Goal: Task Accomplishment & Management: Manage account settings

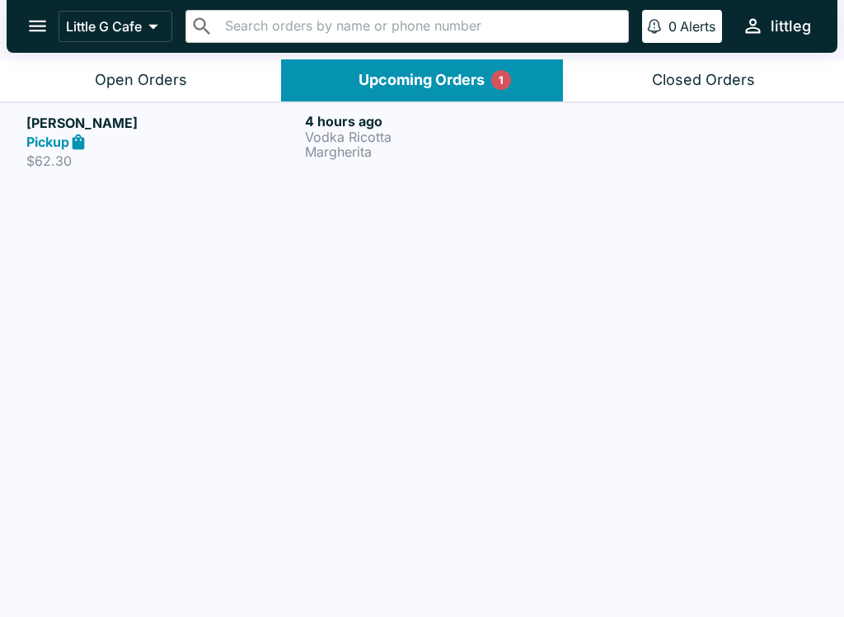
click at [200, 82] on button "Open Orders" at bounding box center [140, 80] width 281 height 42
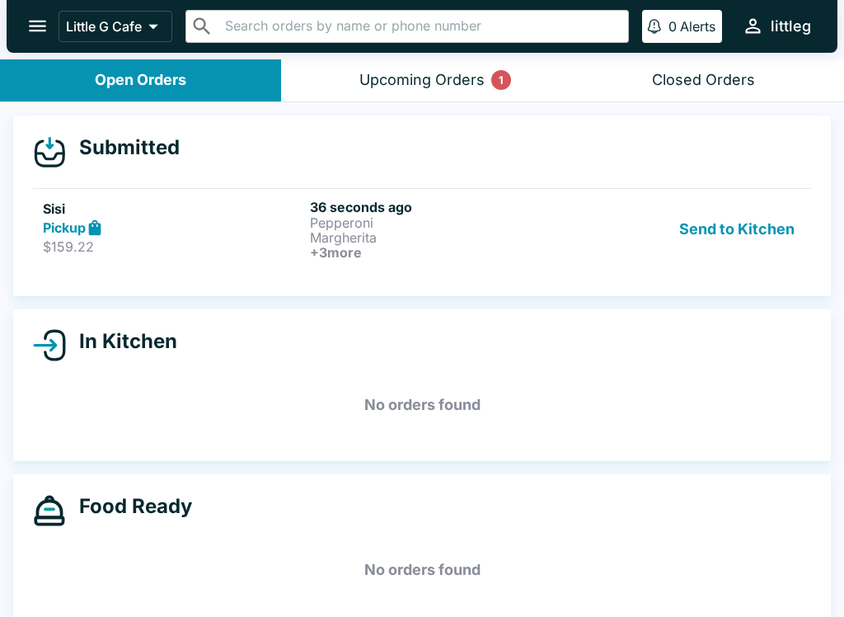
click at [398, 200] on h6 "36 seconds ago" at bounding box center [440, 207] width 261 height 16
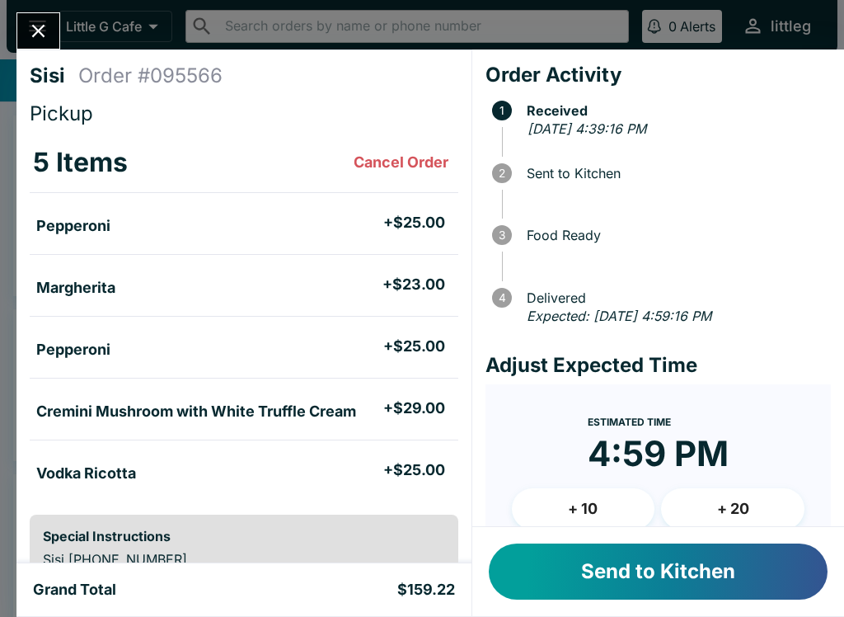
click at [594, 493] on button "+ 10" at bounding box center [583, 508] width 143 height 41
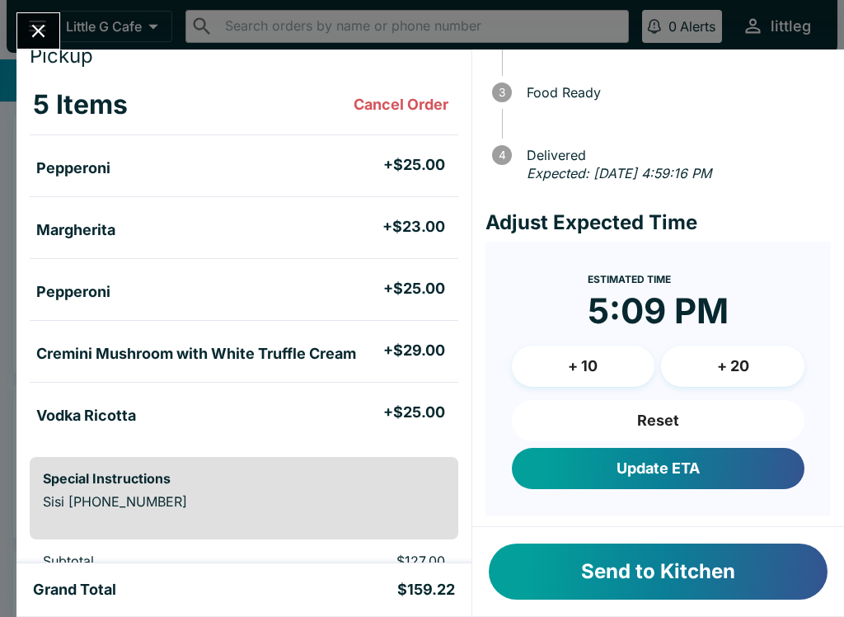
scroll to position [57, 0]
click at [768, 355] on button "+ 20" at bounding box center [732, 365] width 143 height 41
click at [718, 464] on button "Update ETA" at bounding box center [658, 468] width 293 height 41
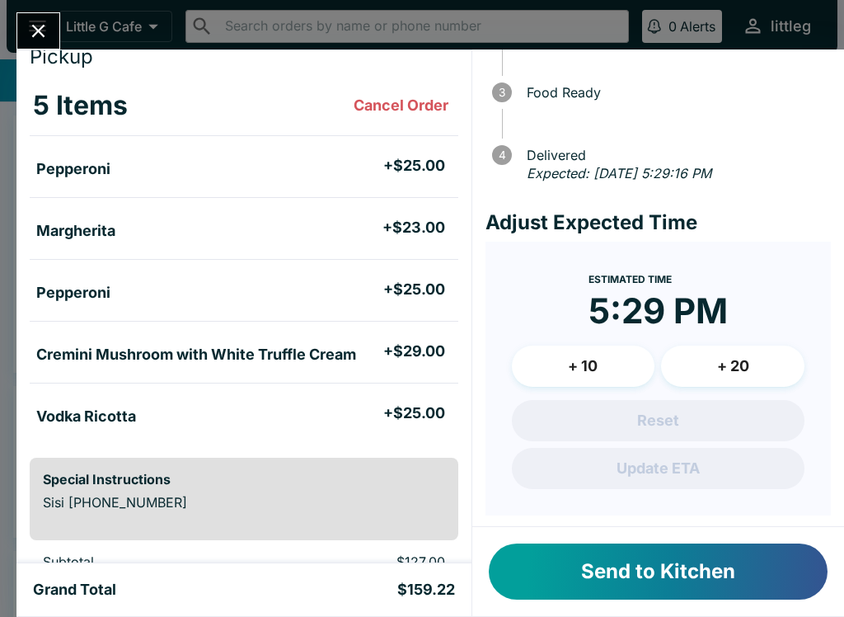
click at [692, 573] on button "Send to Kitchen" at bounding box center [658, 571] width 339 height 56
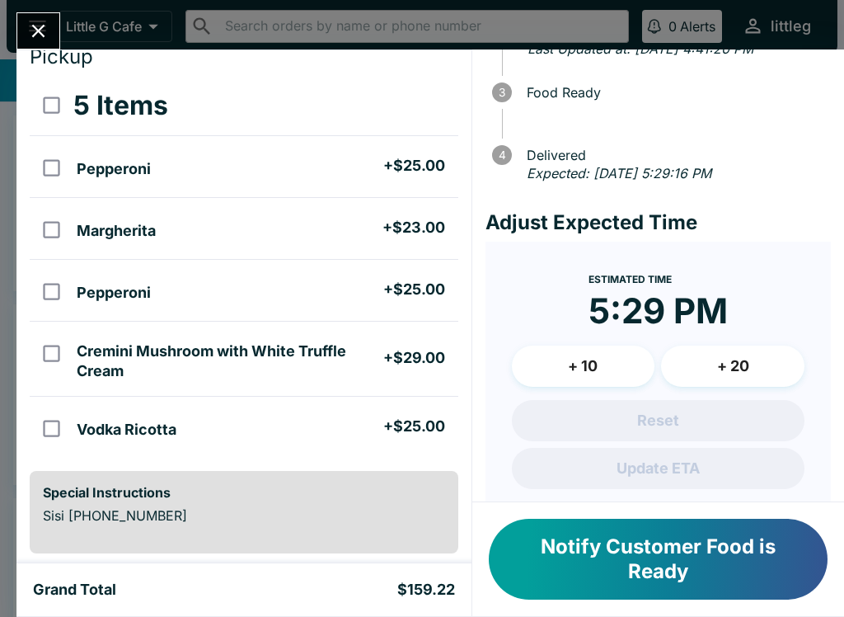
click at [45, 32] on icon "Close" at bounding box center [38, 31] width 22 height 22
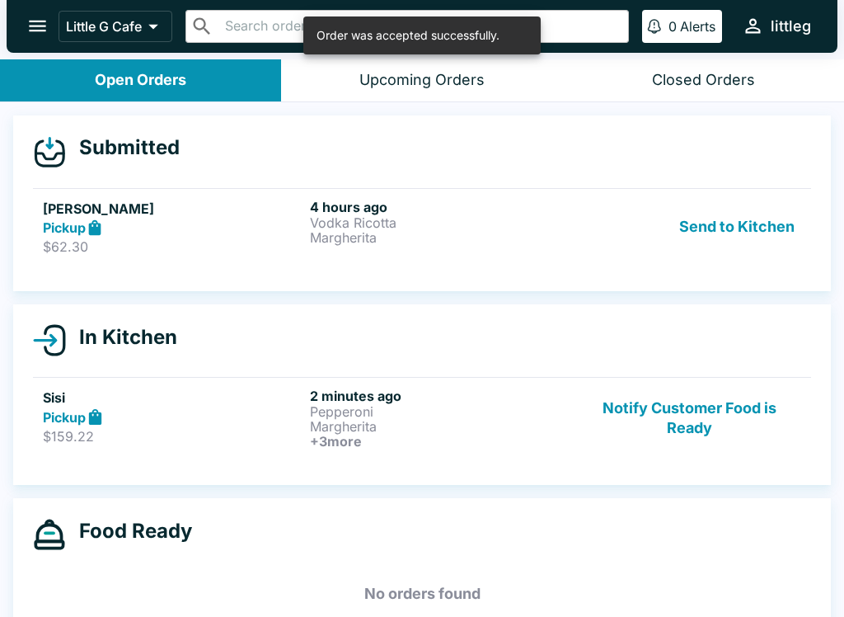
click at [348, 421] on p "Margherita" at bounding box center [440, 426] width 261 height 15
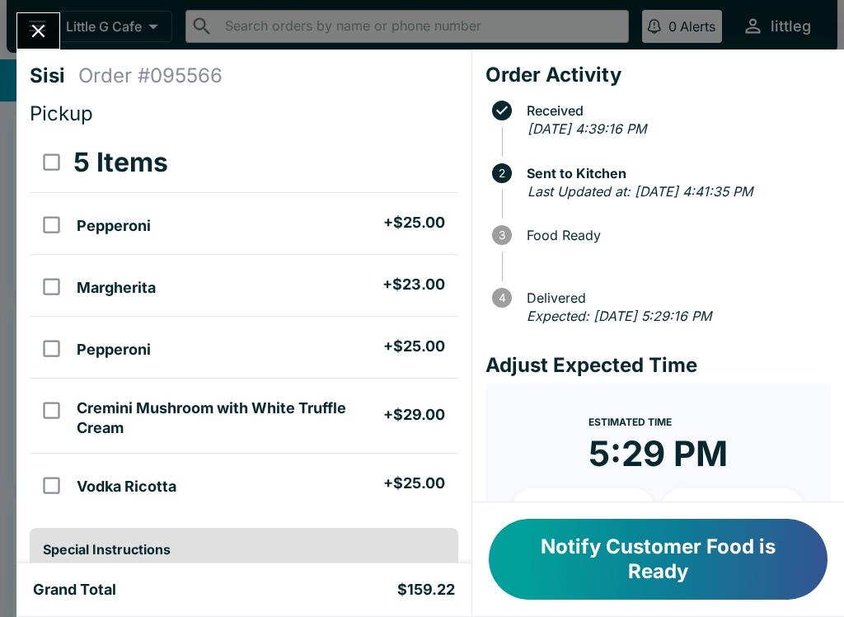
click at [40, 28] on icon "Close" at bounding box center [38, 31] width 22 height 22
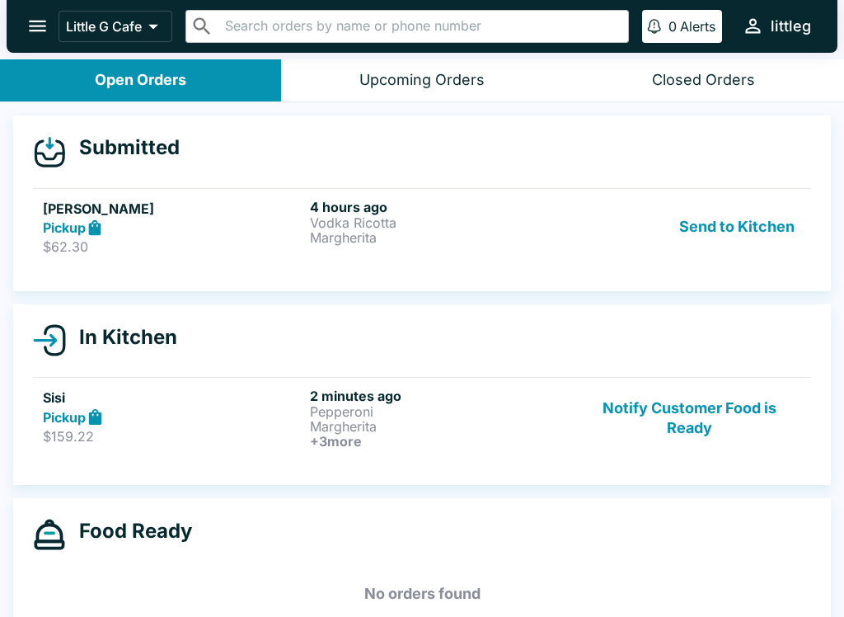
click at [351, 224] on p "Vodka Ricotta" at bounding box center [440, 222] width 261 height 15
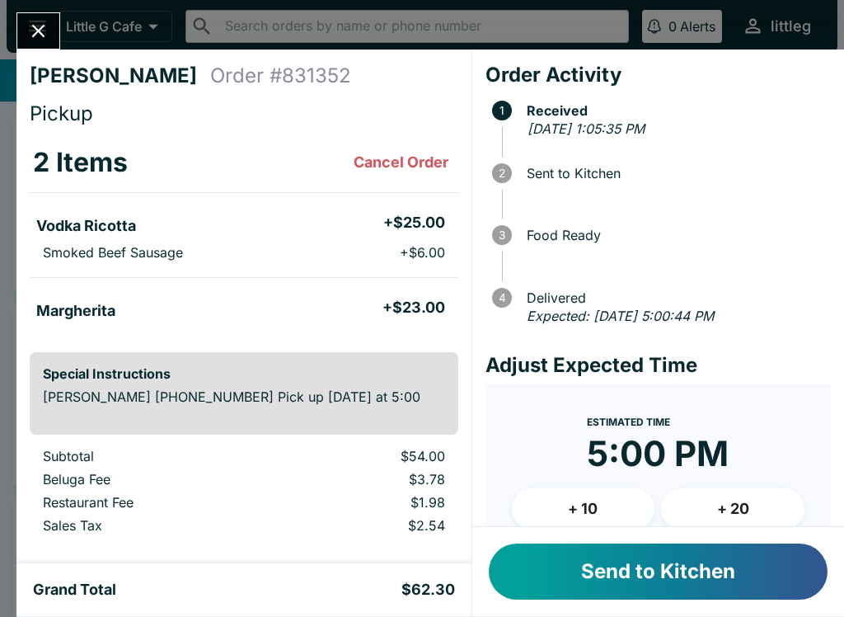
click at [590, 576] on button "Send to Kitchen" at bounding box center [658, 571] width 339 height 56
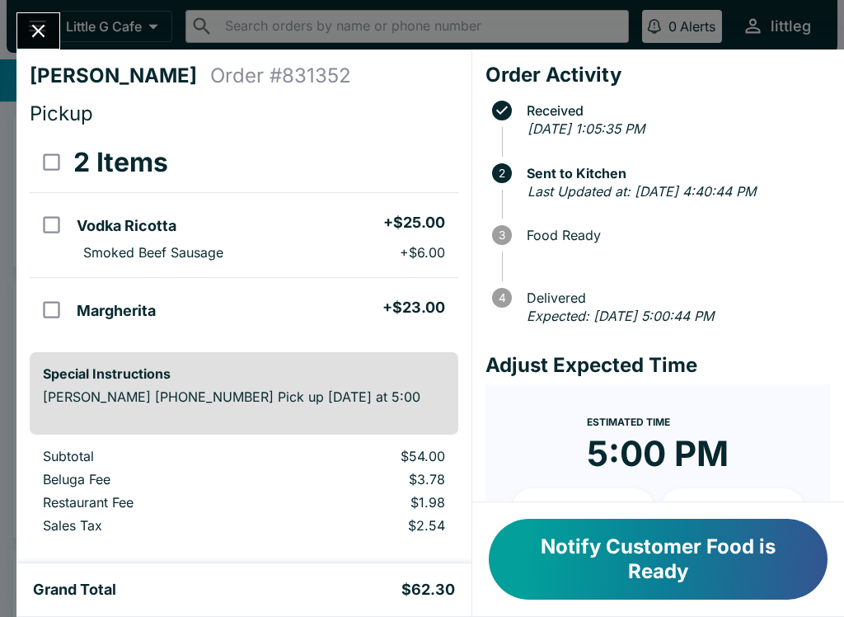
click at [41, 33] on icon "Close" at bounding box center [38, 31] width 13 height 13
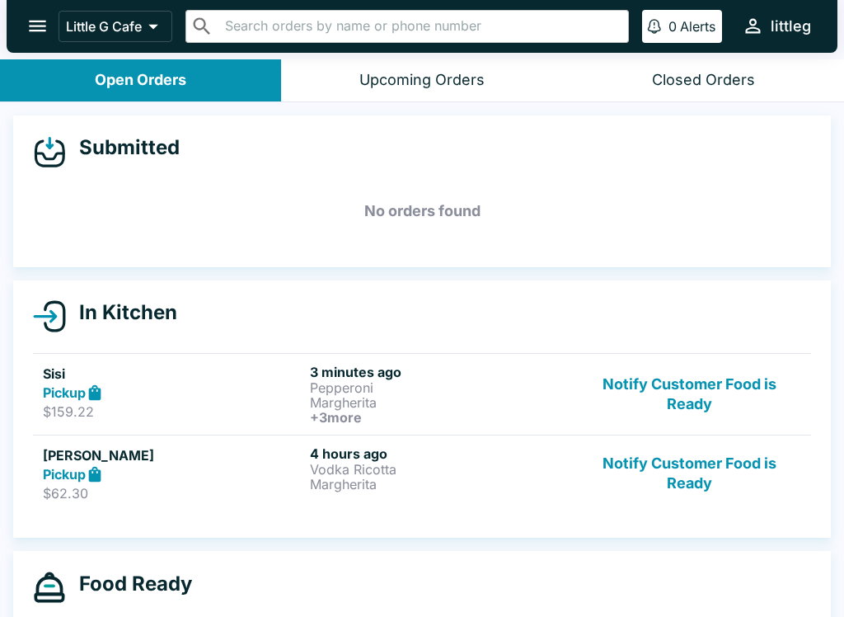
click at [368, 383] on p "Pepperoni" at bounding box center [440, 387] width 261 height 15
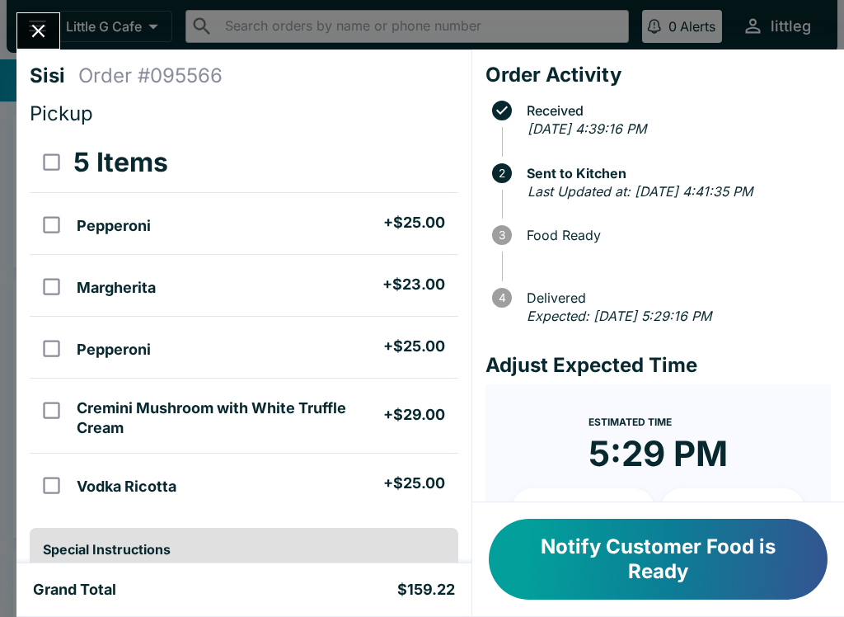
click at [54, 42] on button "Close" at bounding box center [38, 30] width 42 height 35
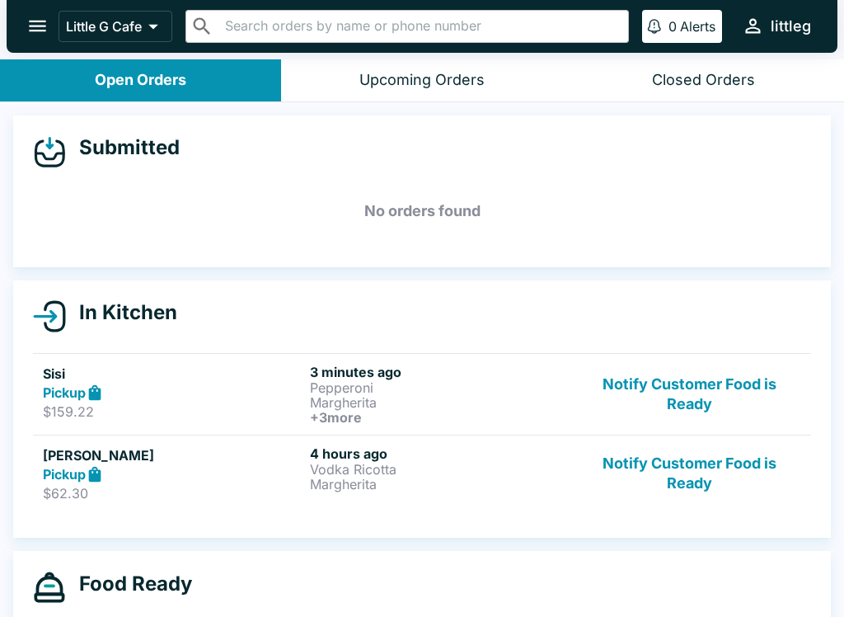
click at [402, 387] on p "Pepperoni" at bounding box center [440, 387] width 261 height 15
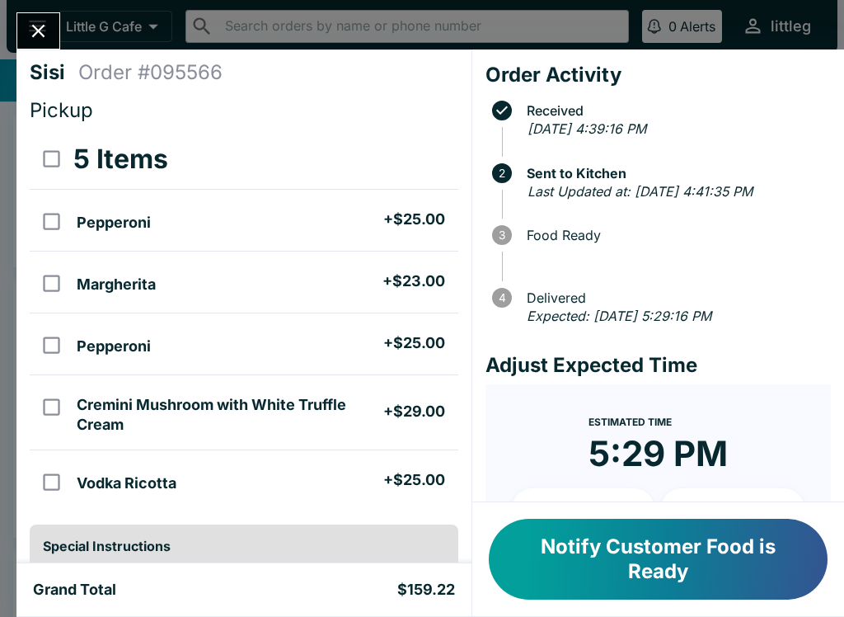
scroll to position [4, 0]
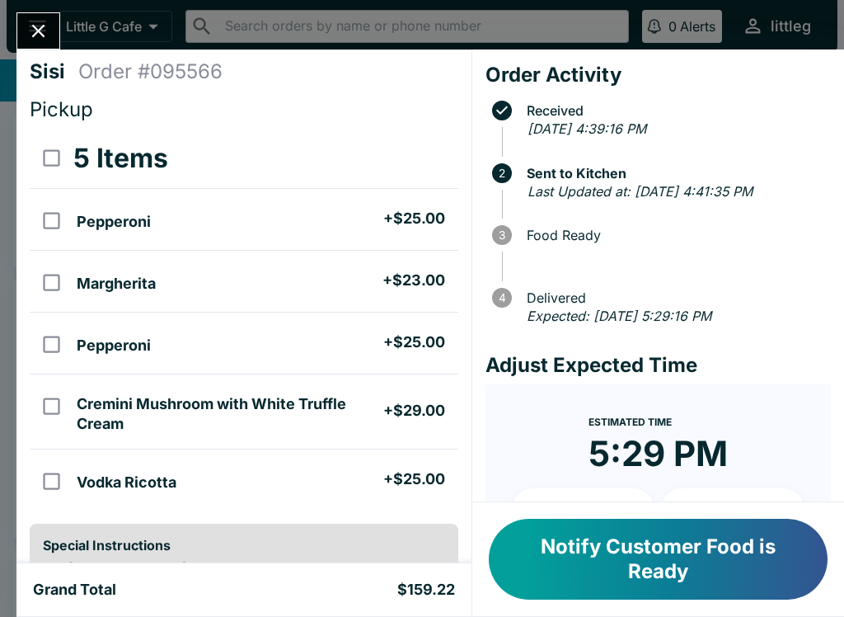
click at [27, 31] on icon "Close" at bounding box center [38, 31] width 22 height 22
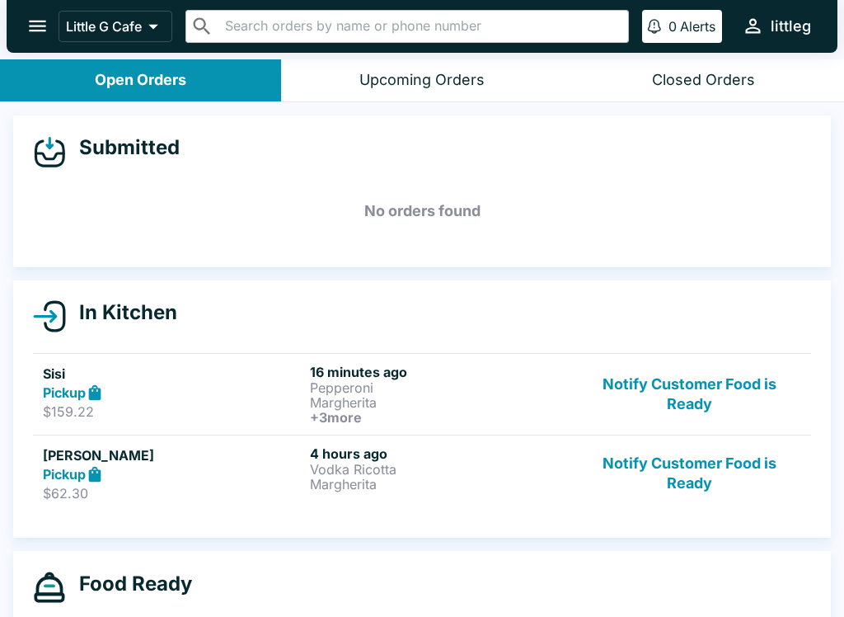
click at [261, 409] on p "$159.22" at bounding box center [173, 411] width 261 height 16
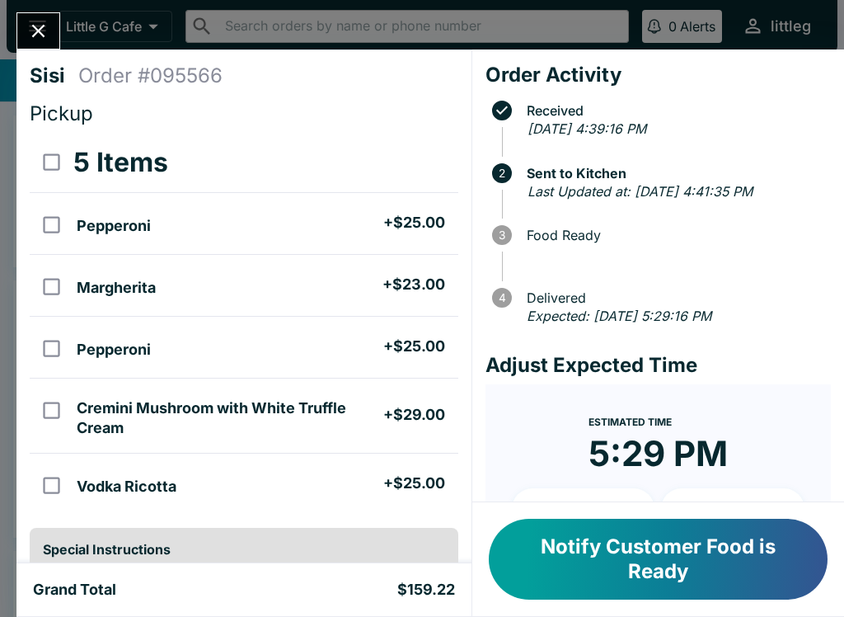
click at [35, 45] on button "Close" at bounding box center [38, 30] width 42 height 35
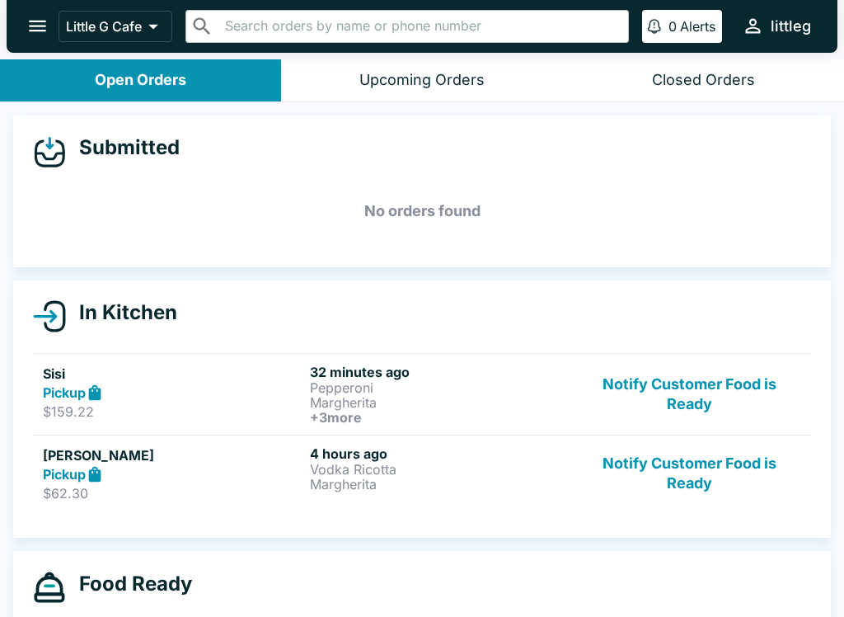
click at [680, 469] on button "Notify Customer Food is Ready" at bounding box center [689, 473] width 223 height 57
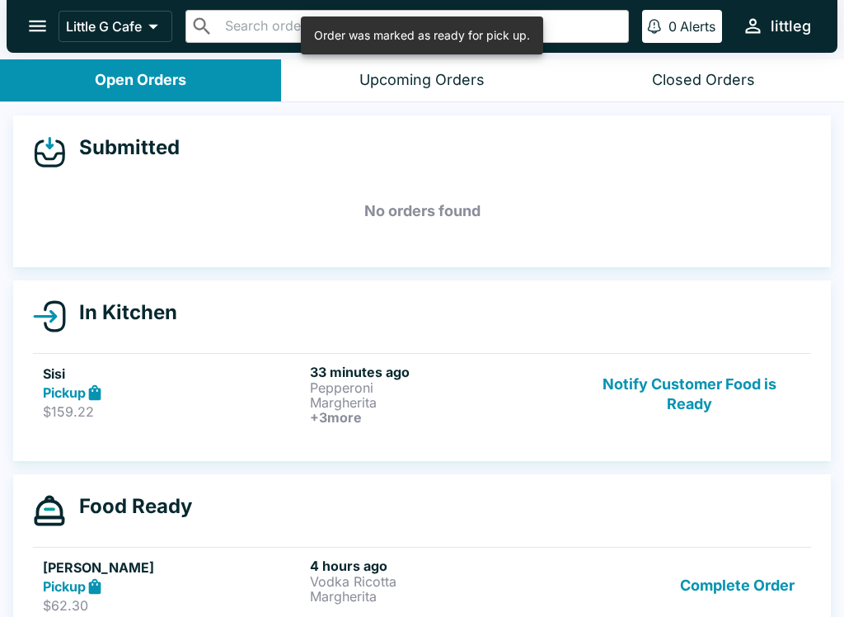
click at [697, 408] on button "Notify Customer Food is Ready" at bounding box center [689, 394] width 223 height 61
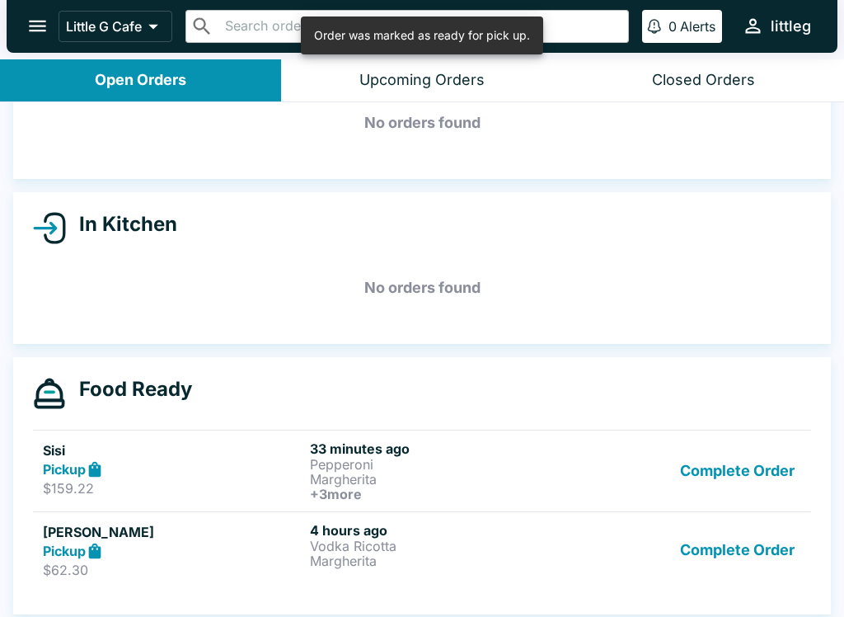
scroll to position [95, 0]
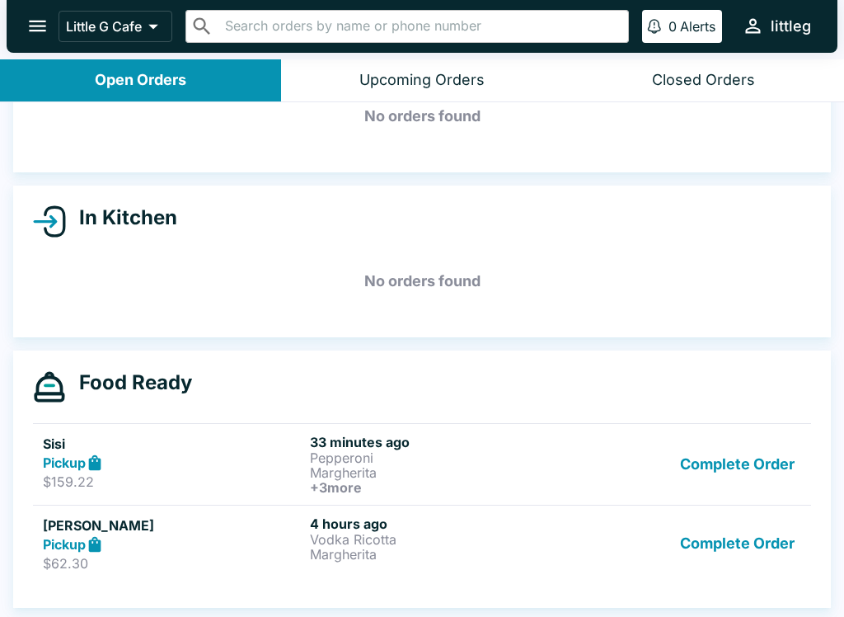
click at [90, 553] on div "[PERSON_NAME] Pickup $62.30" at bounding box center [173, 543] width 261 height 57
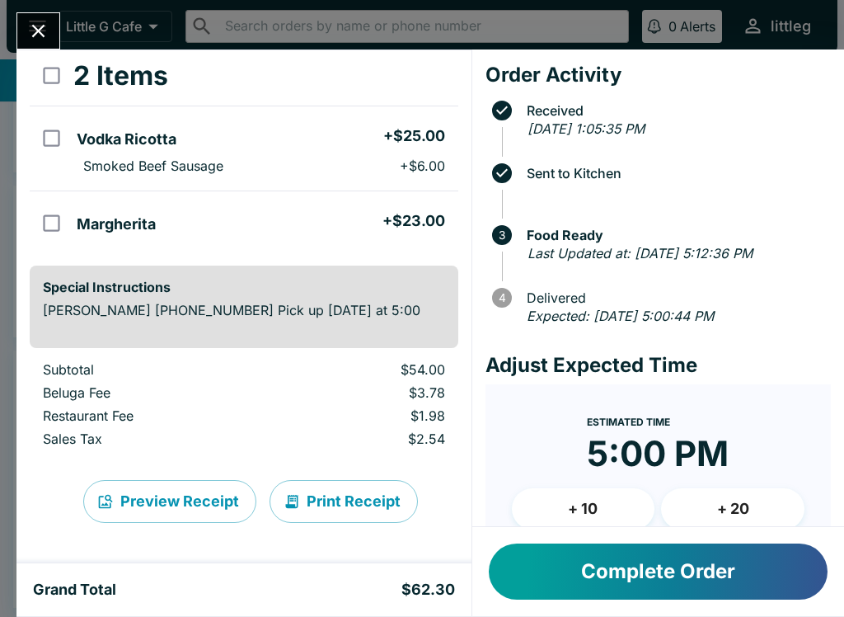
scroll to position [87, 0]
click at [34, 24] on icon "Close" at bounding box center [38, 31] width 22 height 22
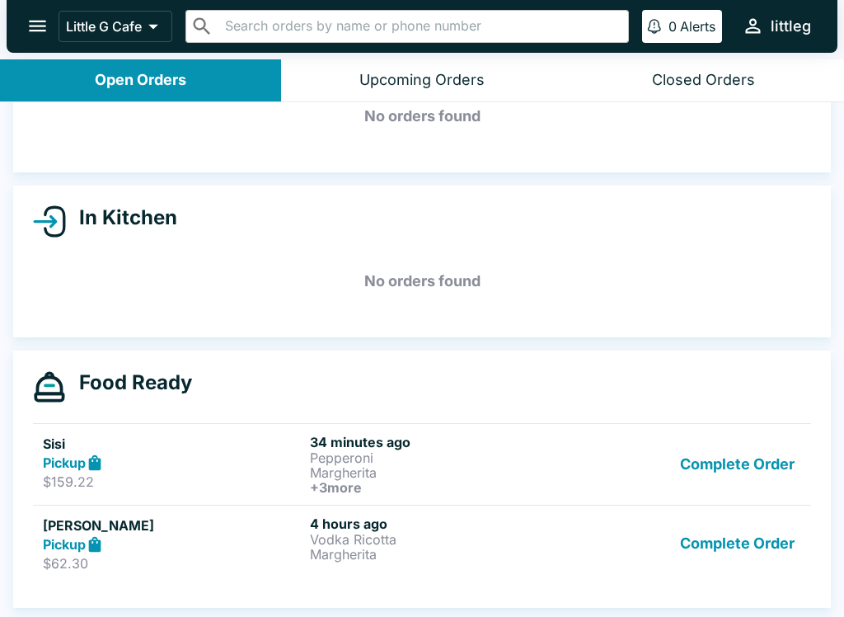
click at [209, 462] on div "Pickup" at bounding box center [173, 462] width 261 height 19
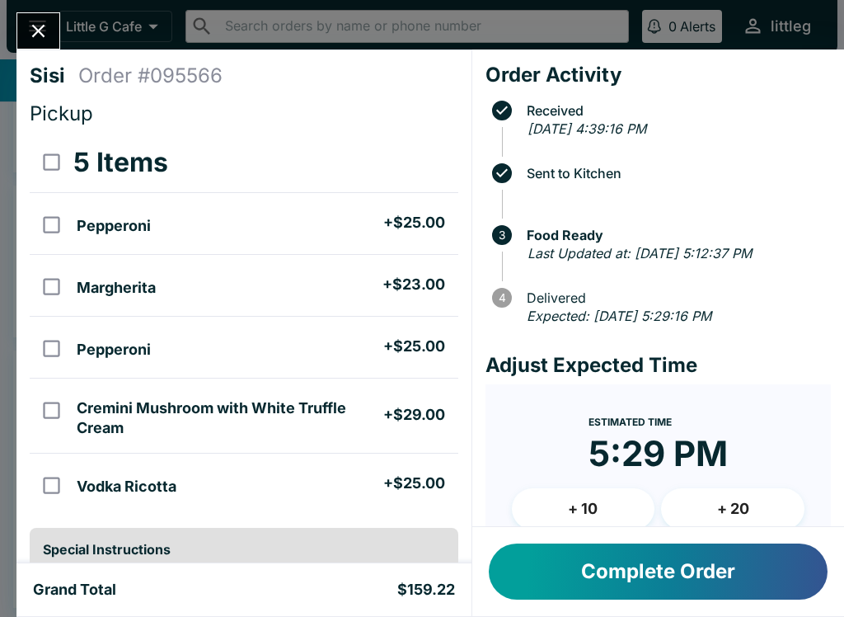
click at [44, 30] on icon "Close" at bounding box center [38, 31] width 22 height 22
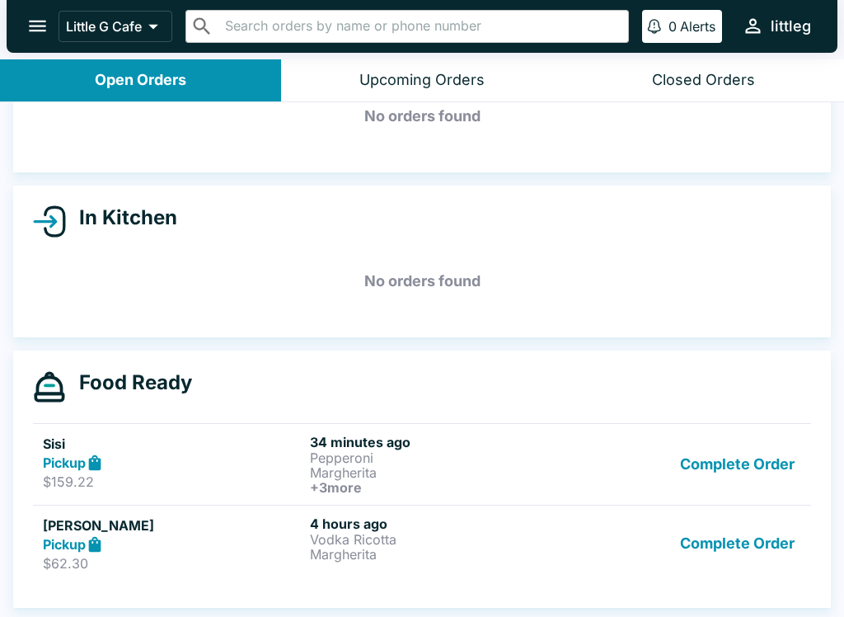
click at [190, 73] on button "Open Orders" at bounding box center [140, 80] width 281 height 42
click at [21, 22] on button "open drawer" at bounding box center [37, 26] width 42 height 42
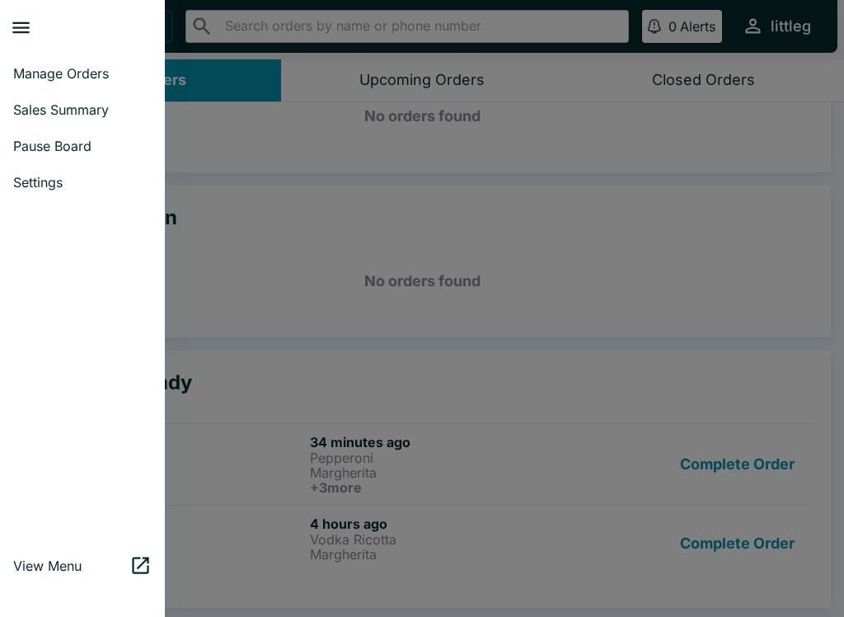
click at [100, 151] on span "Pause Board" at bounding box center [82, 146] width 139 height 16
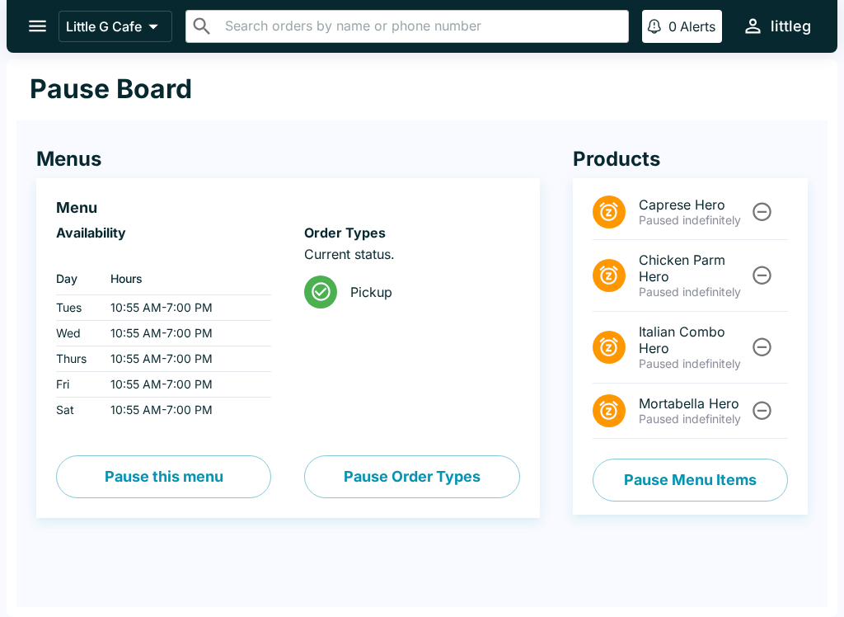
click at [744, 477] on button "Pause Menu Items" at bounding box center [690, 479] width 195 height 43
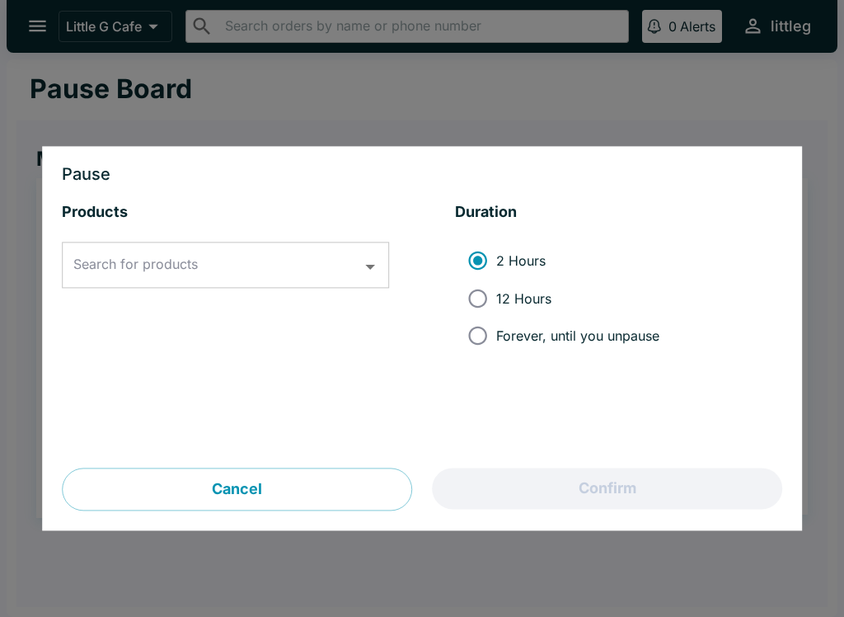
click at [476, 350] on input "Forever, until you unpause" at bounding box center [477, 335] width 37 height 37
radio input "true"
click at [364, 270] on icon "Open" at bounding box center [370, 267] width 22 height 22
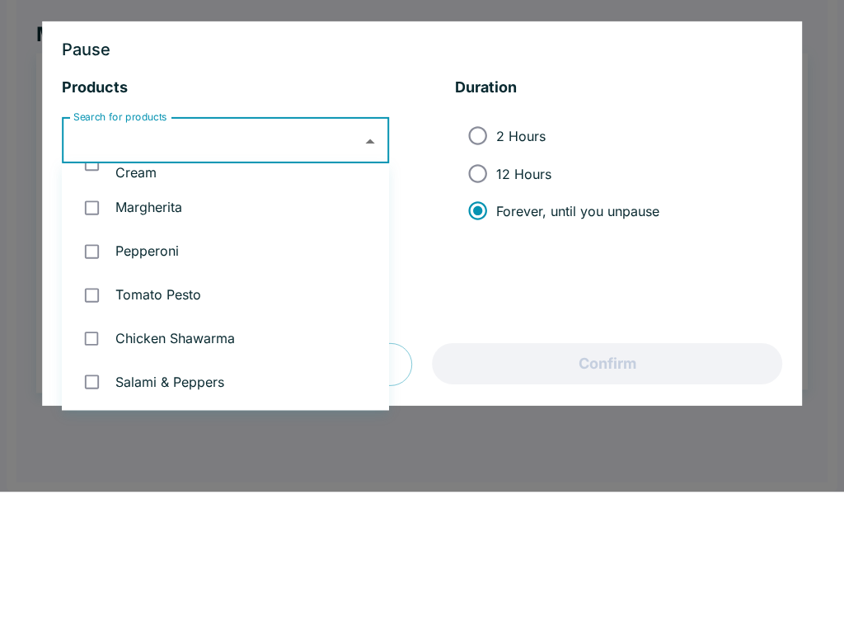
scroll to position [231, 0]
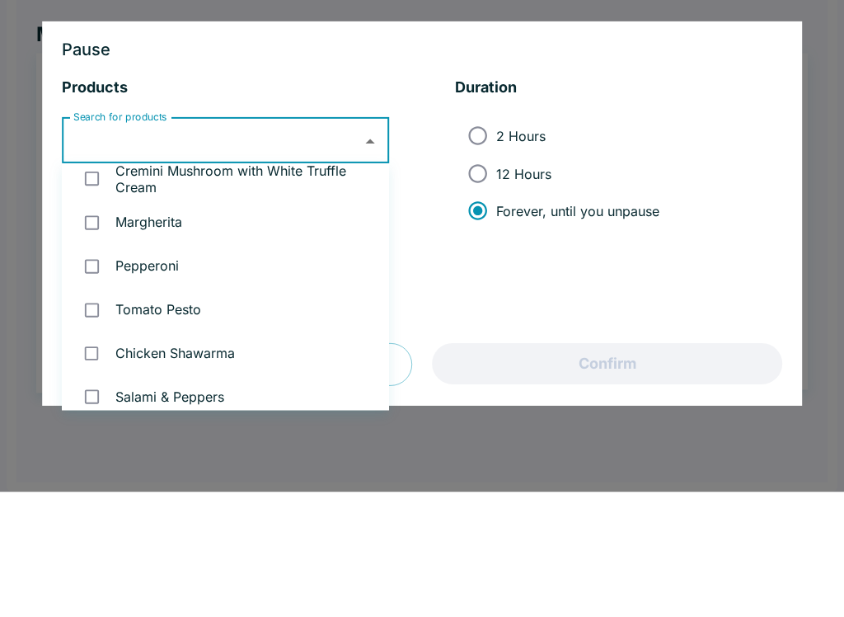
click at [250, 282] on li "Cremini Mushroom with White Truffle Cream" at bounding box center [225, 304] width 327 height 44
checkbox input "true"
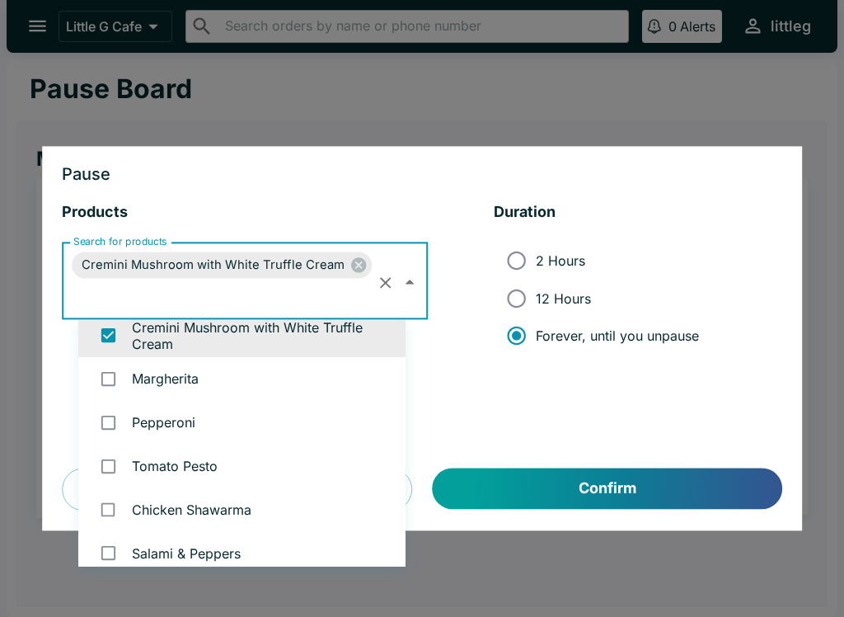
click at [660, 496] on button "Confirm" at bounding box center [608, 488] width 350 height 41
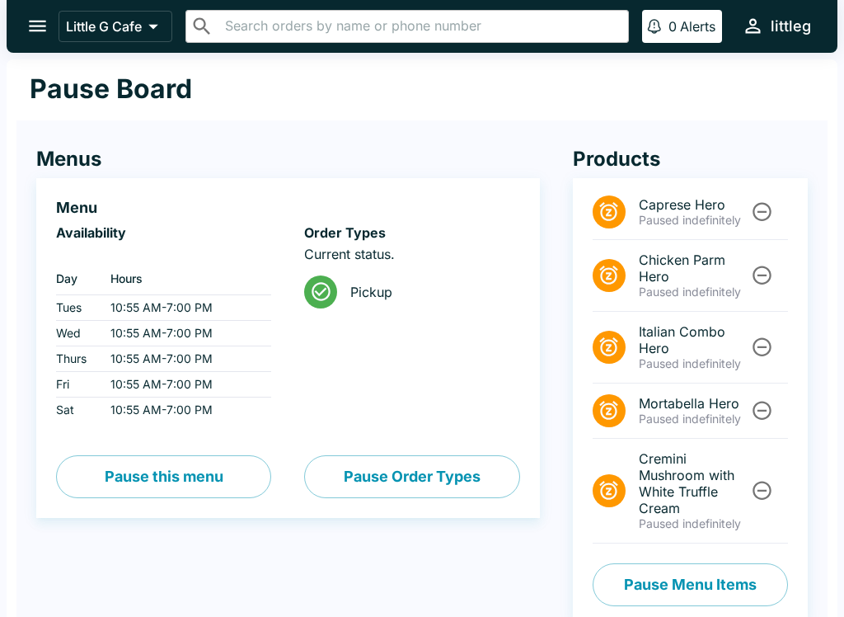
click at [54, 34] on button "open drawer" at bounding box center [37, 26] width 42 height 42
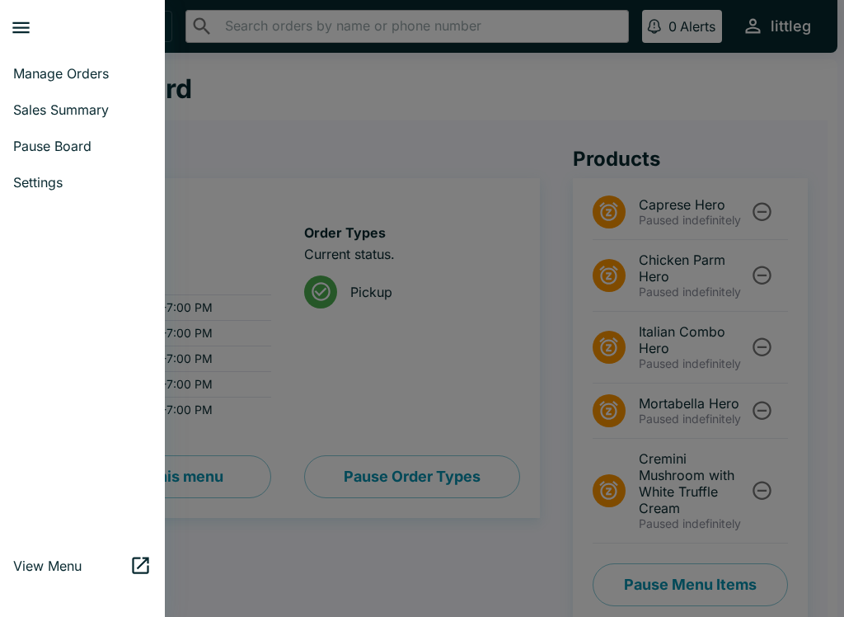
click at [78, 75] on span "Manage Orders" at bounding box center [82, 73] width 139 height 16
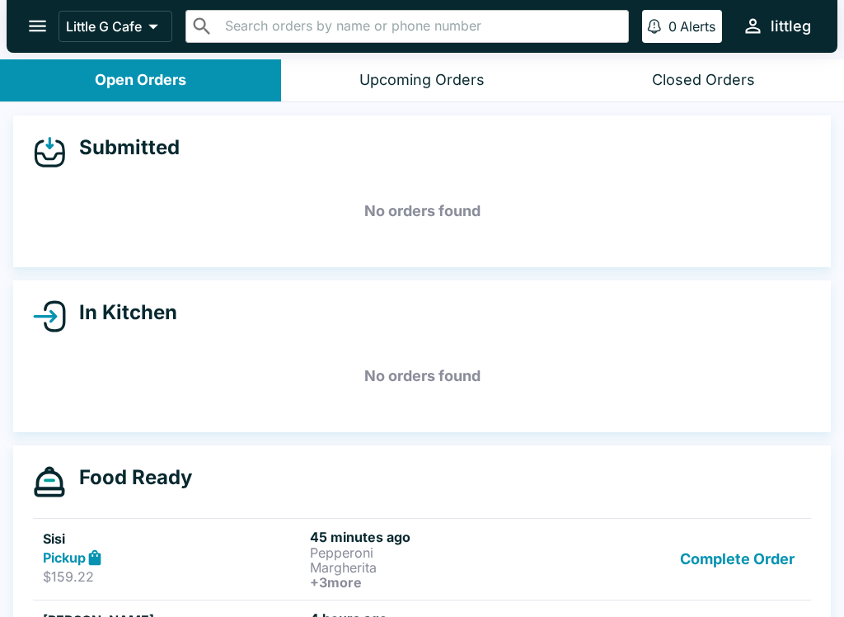
scroll to position [32, 0]
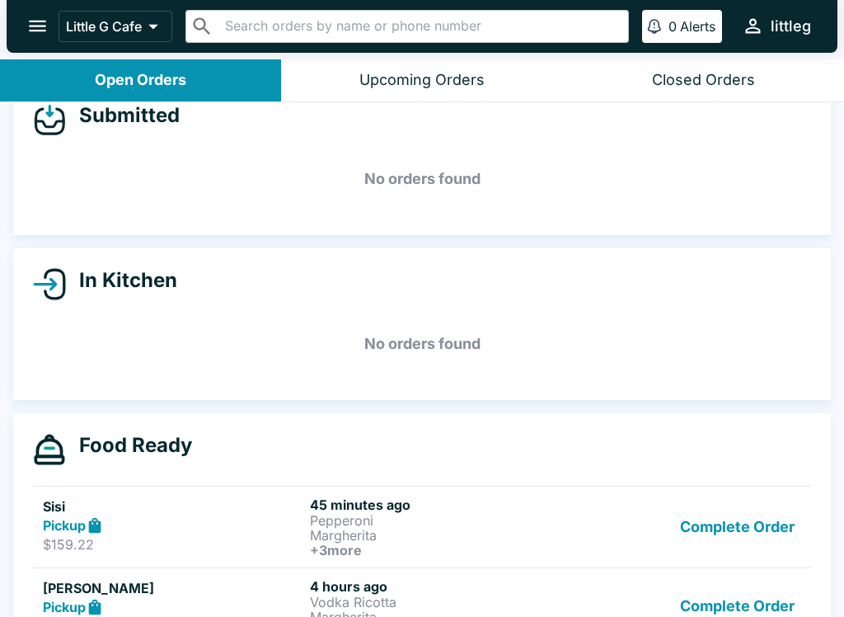
click at [782, 529] on button "Complete Order" at bounding box center [738, 526] width 128 height 61
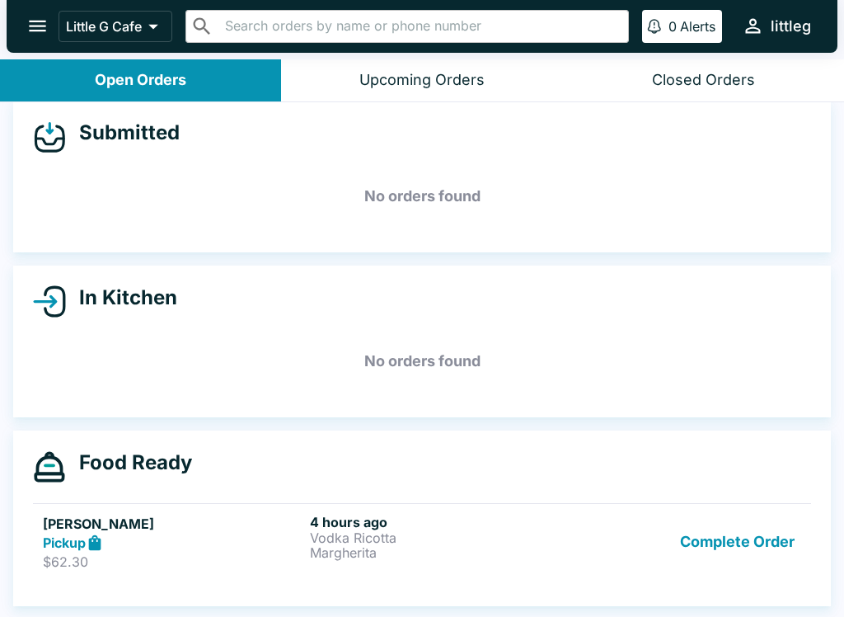
scroll to position [15, 0]
click at [449, 75] on div "Upcoming Orders" at bounding box center [421, 80] width 125 height 19
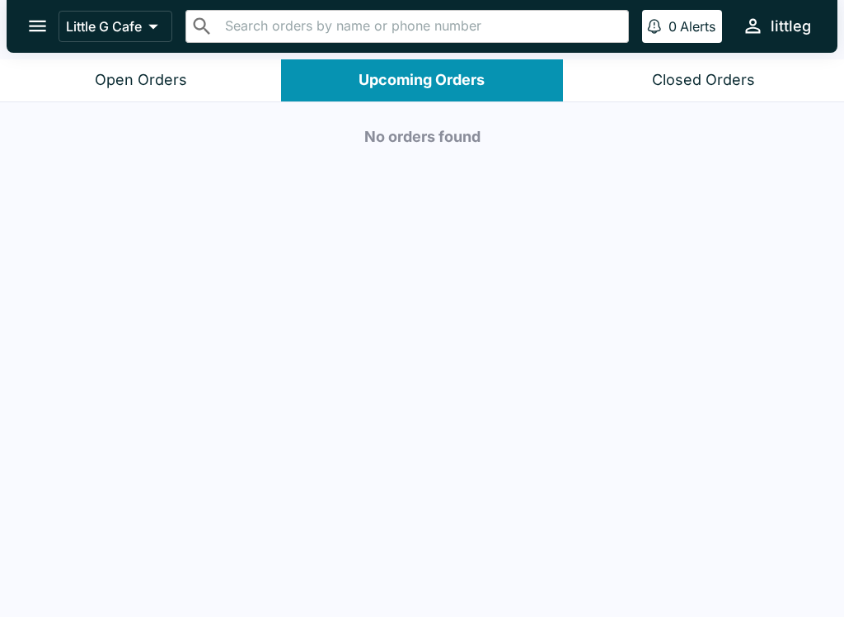
click at [203, 72] on button "Open Orders" at bounding box center [140, 80] width 281 height 42
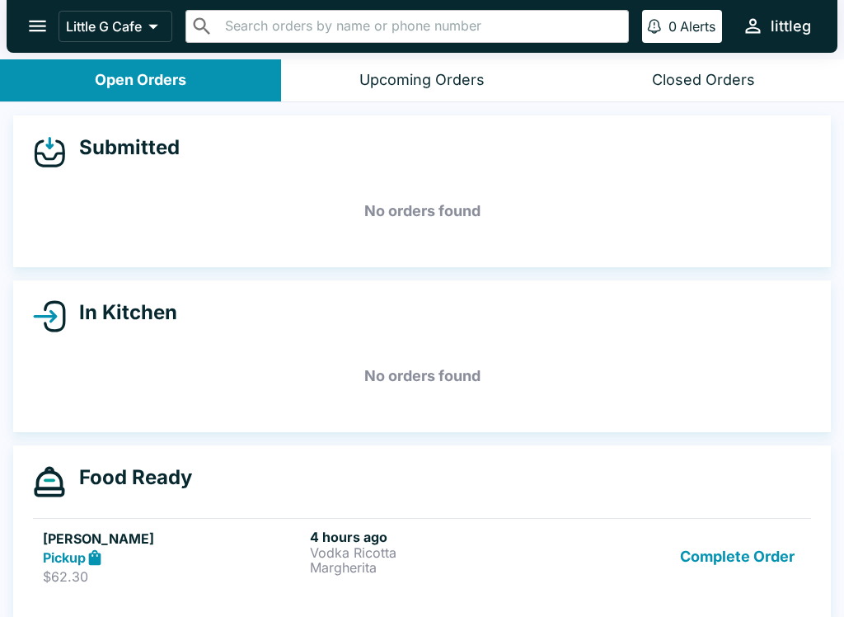
click at [45, 39] on button "open drawer" at bounding box center [37, 26] width 42 height 42
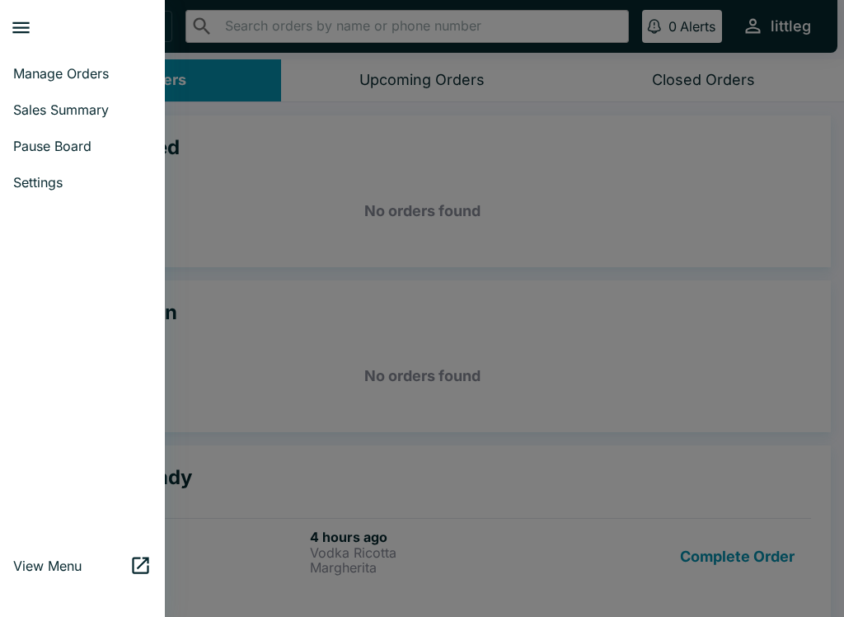
click at [38, 146] on span "Pause Board" at bounding box center [82, 146] width 139 height 16
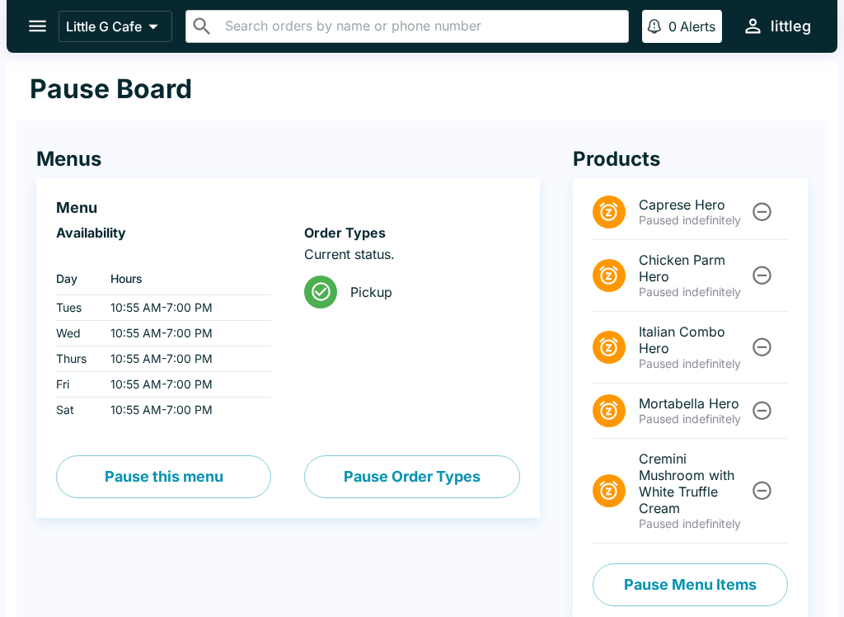
click at [162, 482] on button "Pause this menu" at bounding box center [163, 476] width 215 height 43
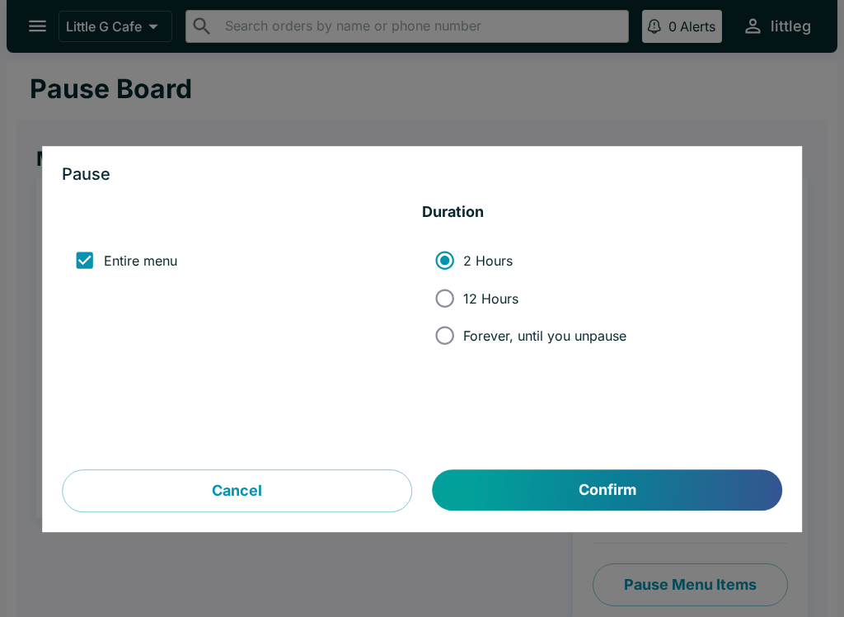
click at [327, 510] on button "Cancel" at bounding box center [237, 491] width 350 height 43
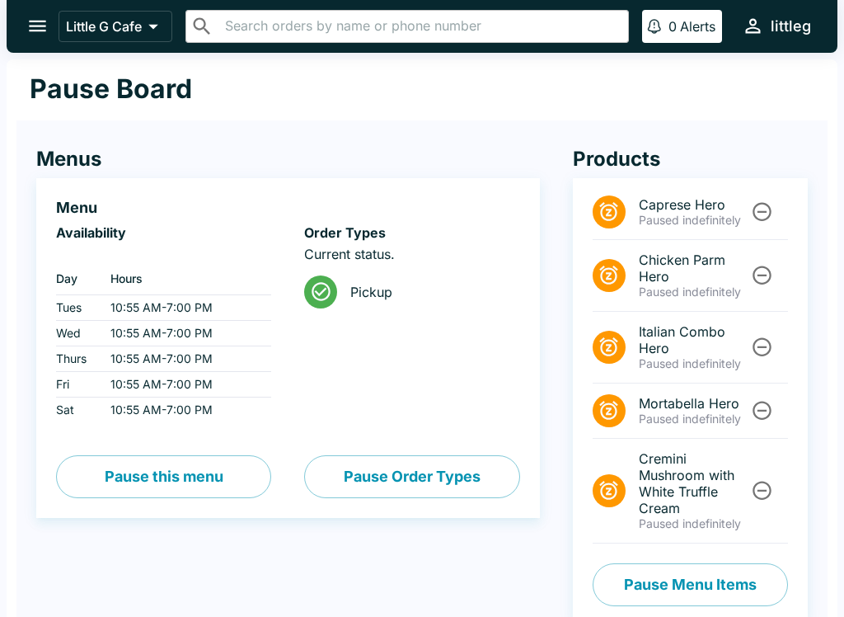
click at [395, 481] on button "Pause Order Types" at bounding box center [411, 476] width 215 height 43
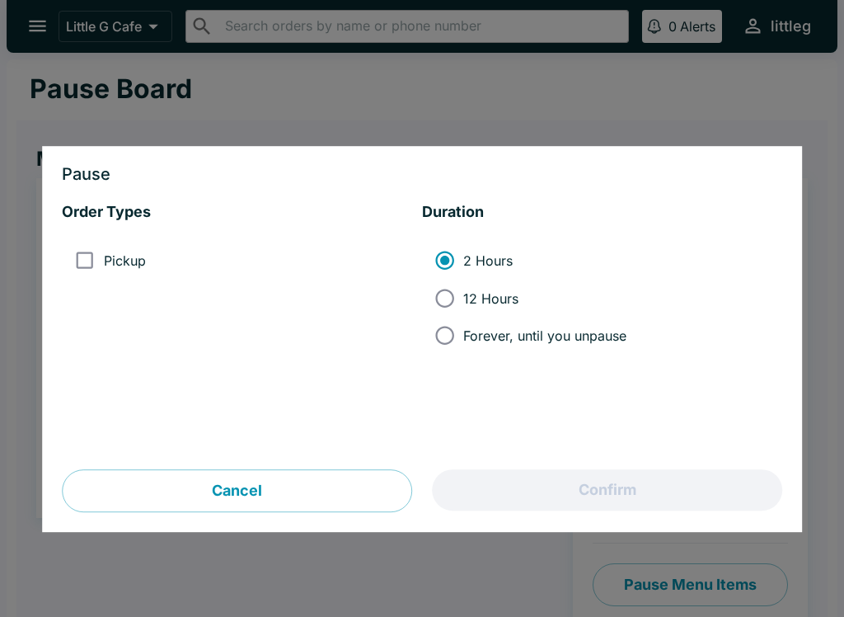
click at [274, 488] on button "Cancel" at bounding box center [237, 491] width 350 height 43
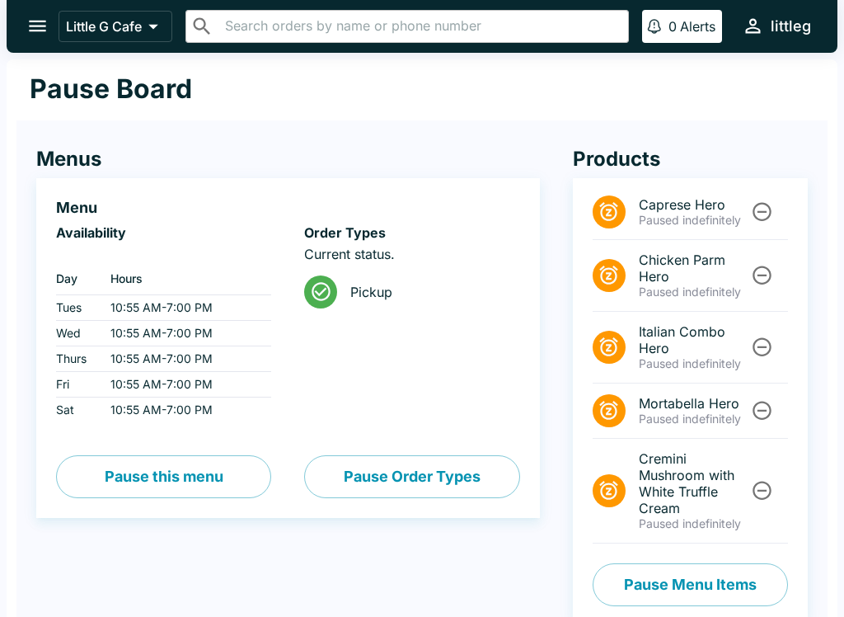
scroll to position [12, 0]
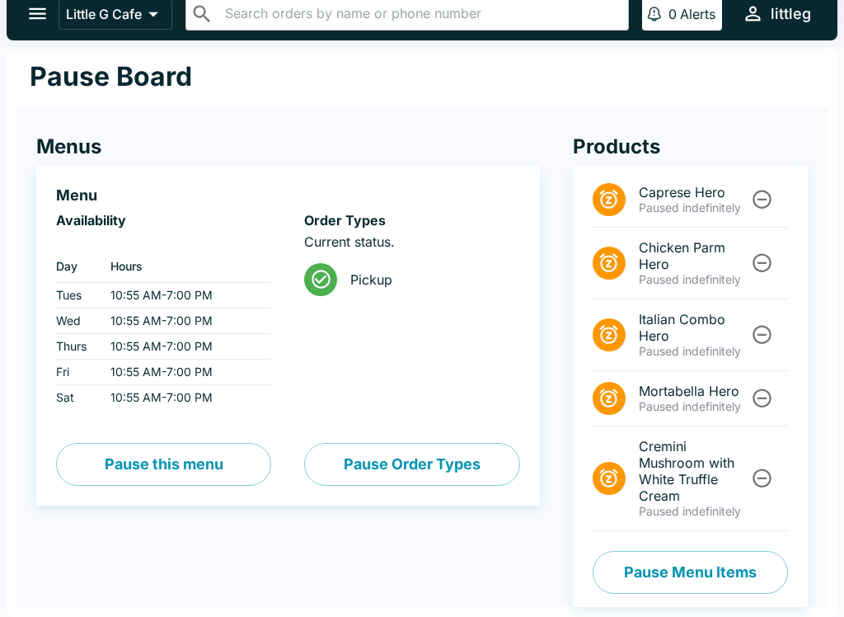
click at [223, 467] on button "Pause this menu" at bounding box center [163, 464] width 215 height 43
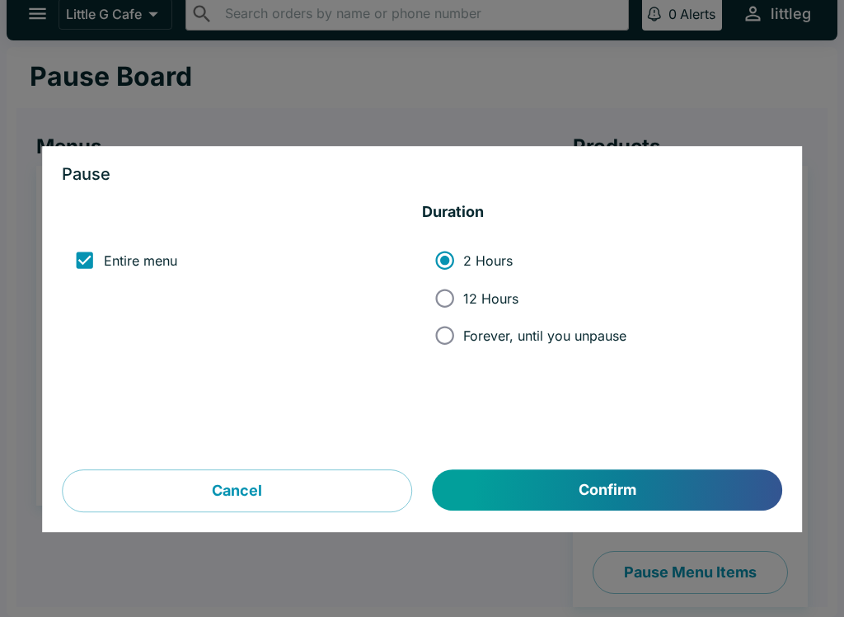
click at [365, 487] on button "Cancel" at bounding box center [237, 491] width 350 height 43
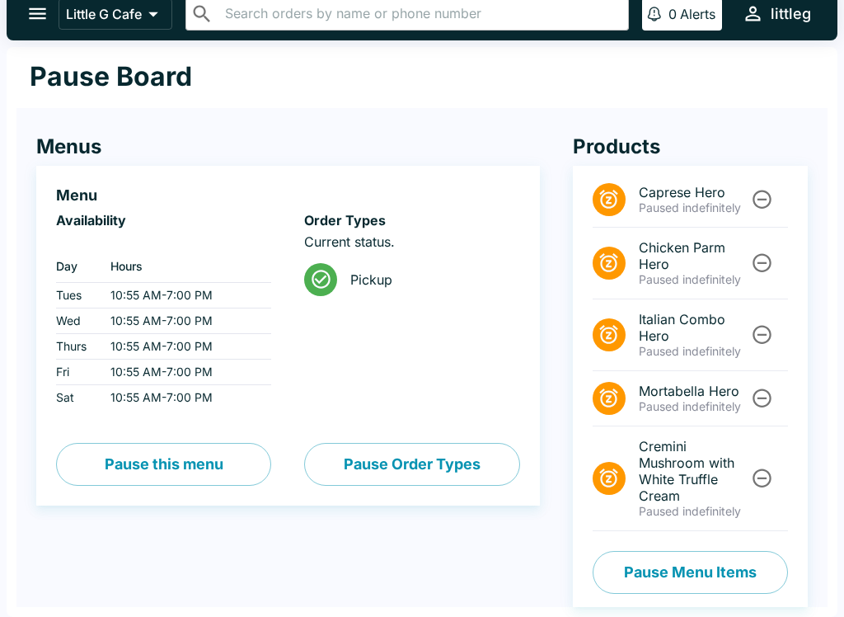
click at [362, 453] on button "Pause Order Types" at bounding box center [411, 464] width 215 height 43
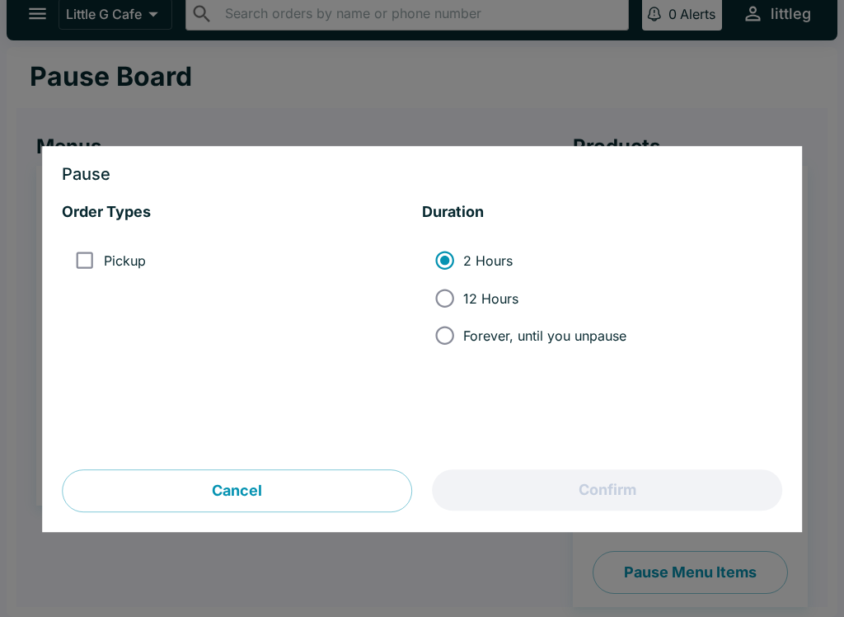
click at [368, 489] on button "Cancel" at bounding box center [237, 491] width 350 height 43
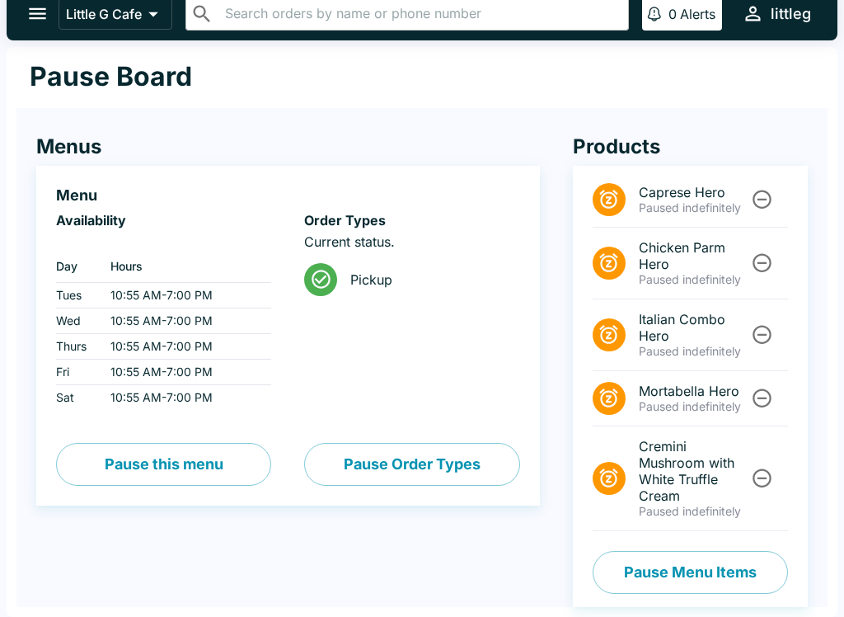
click at [210, 458] on button "Pause this menu" at bounding box center [163, 464] width 215 height 43
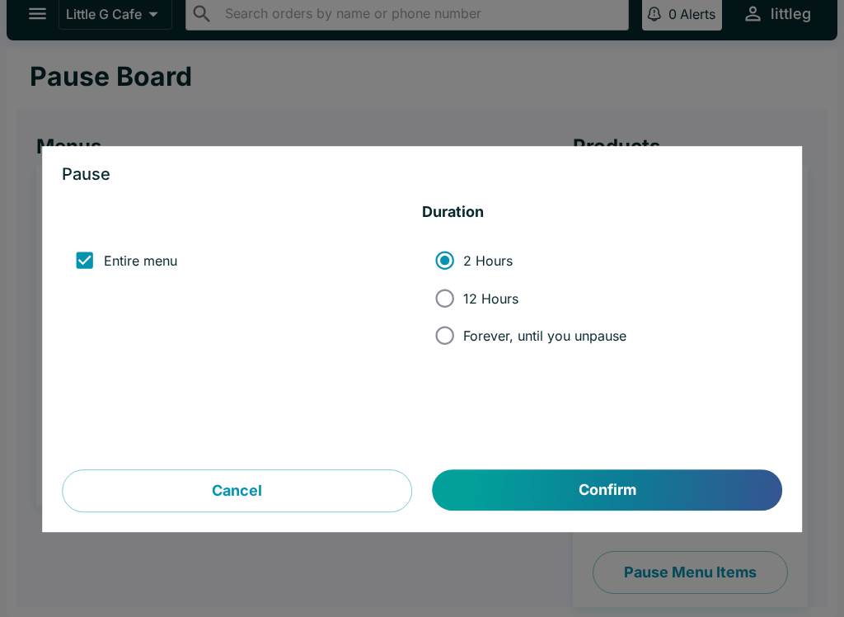
click at [590, 345] on label "Forever, until you unpause" at bounding box center [526, 335] width 200 height 37
click at [463, 345] on input "Forever, until you unpause" at bounding box center [444, 335] width 37 height 37
radio input "true"
click at [552, 498] on button "Confirm" at bounding box center [608, 490] width 350 height 41
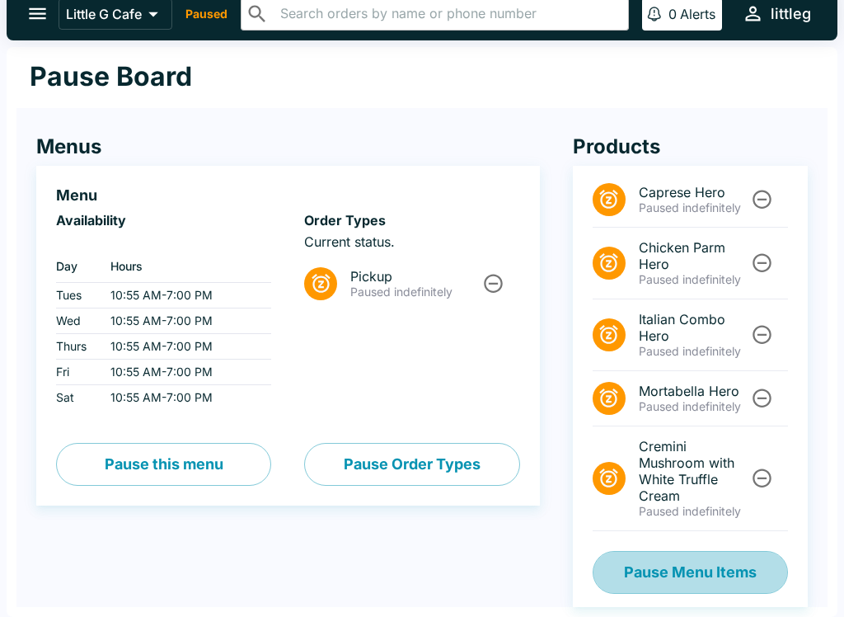
click at [687, 572] on button "Pause Menu Items" at bounding box center [690, 572] width 195 height 43
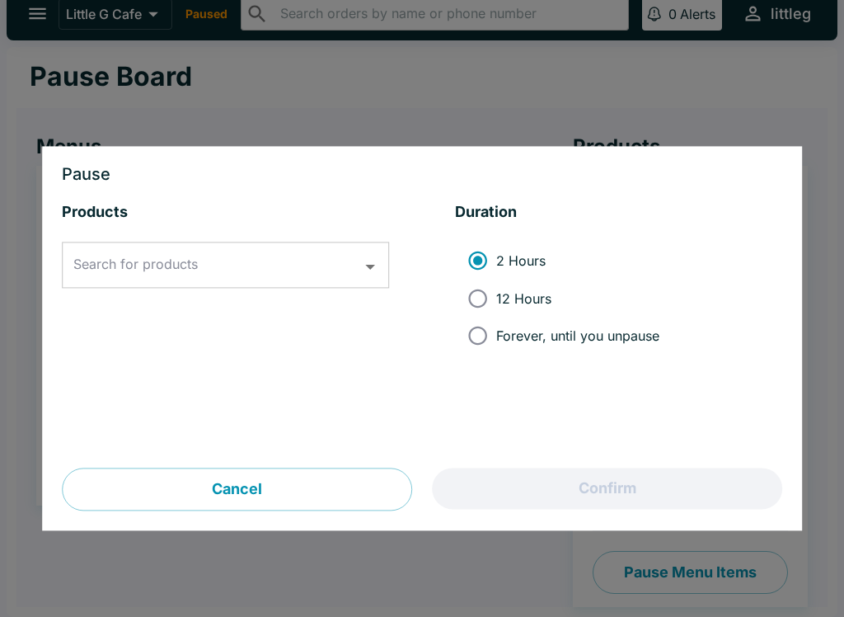
click at [115, 251] on input "Search for products" at bounding box center [213, 265] width 288 height 31
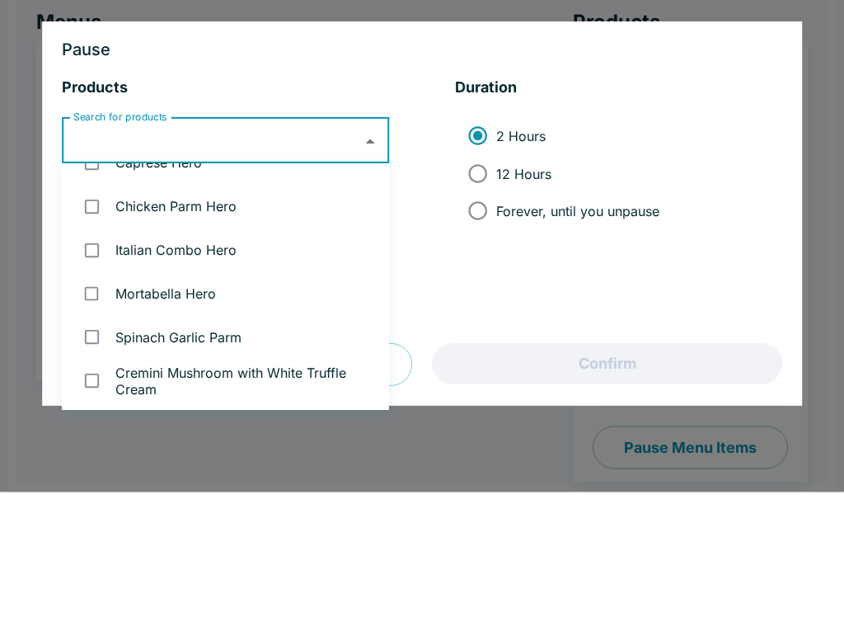
scroll to position [32, 0]
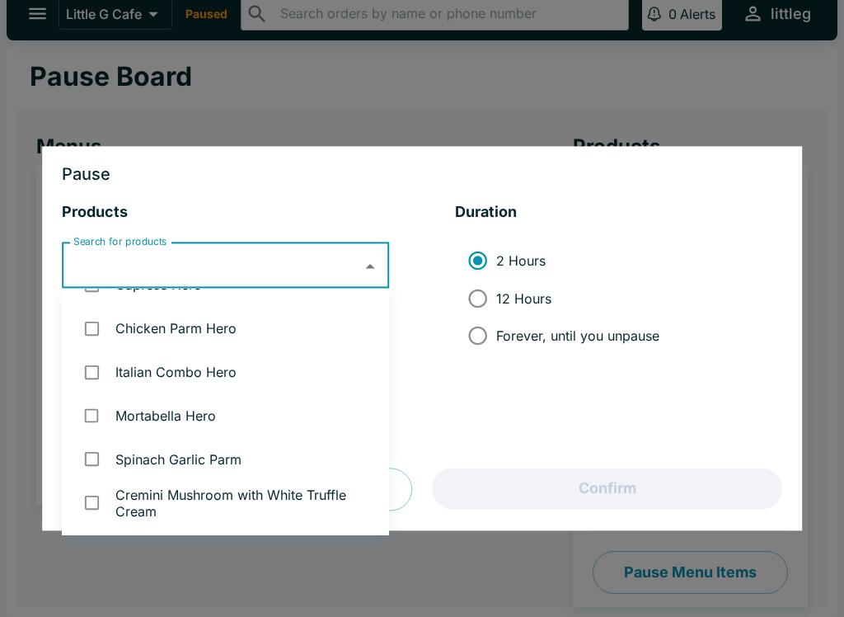
click at [91, 510] on input "checkbox" at bounding box center [92, 503] width 34 height 34
checkbox input "true"
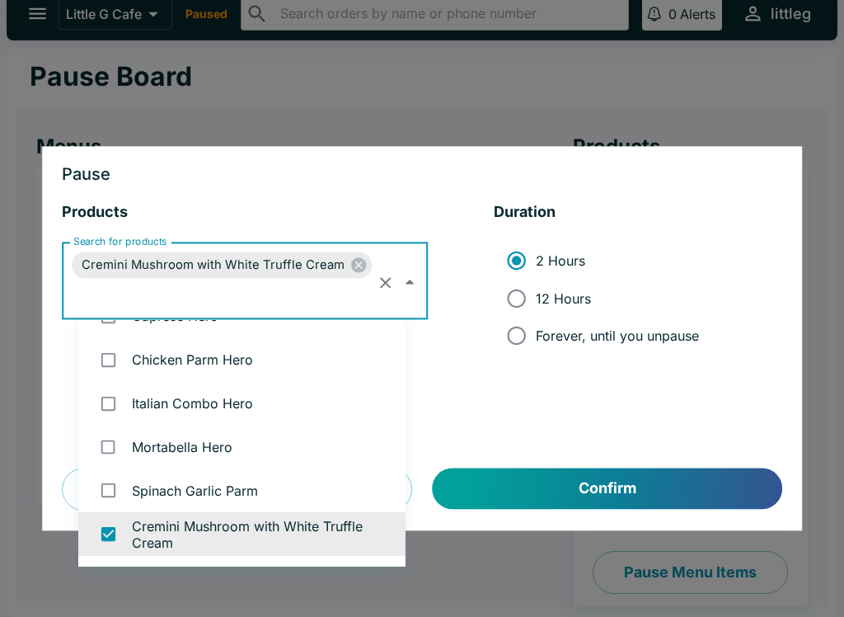
click at [108, 492] on input "checkbox" at bounding box center [109, 490] width 34 height 34
checkbox input "true"
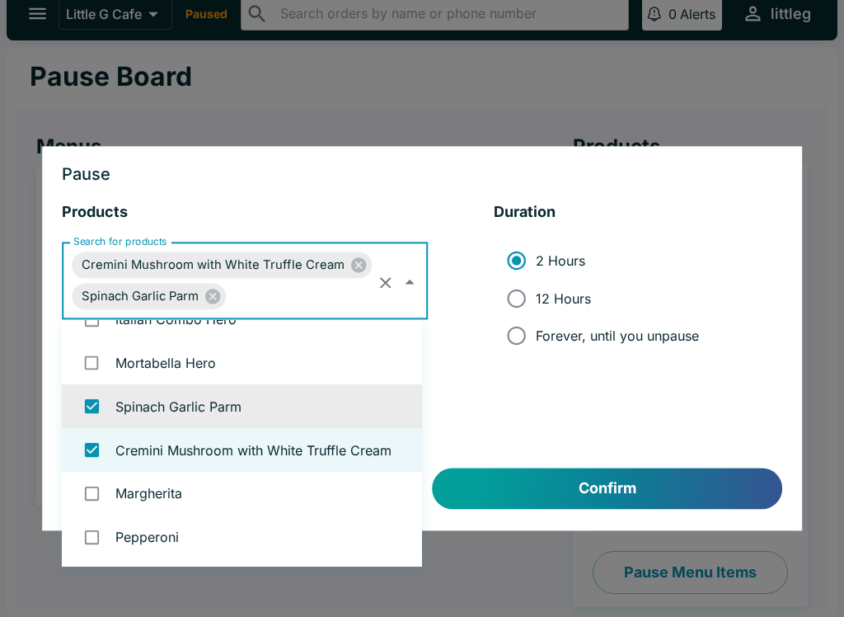
scroll to position [118, 0]
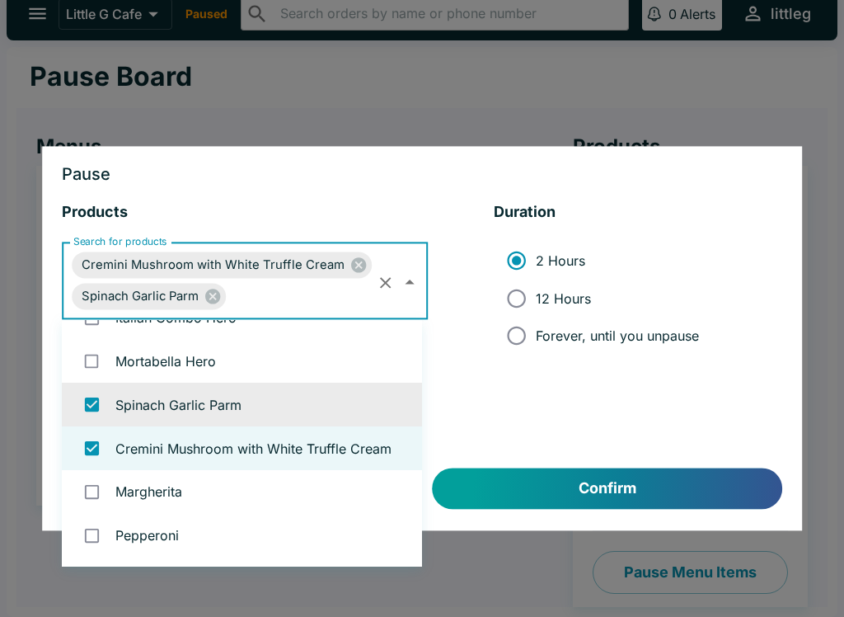
click at [106, 482] on input "checkbox" at bounding box center [92, 492] width 34 height 34
checkbox input "true"
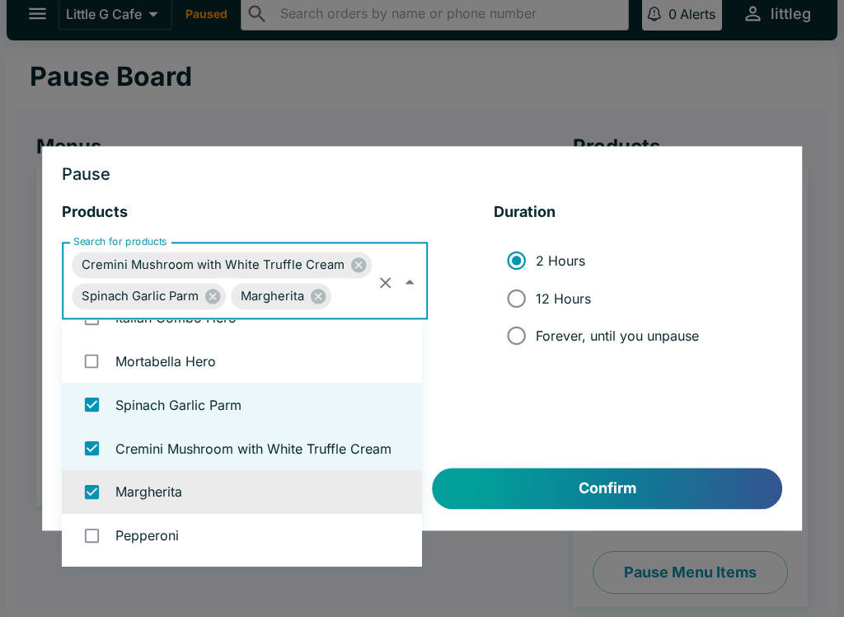
click at [103, 531] on input "checkbox" at bounding box center [92, 536] width 34 height 34
checkbox input "true"
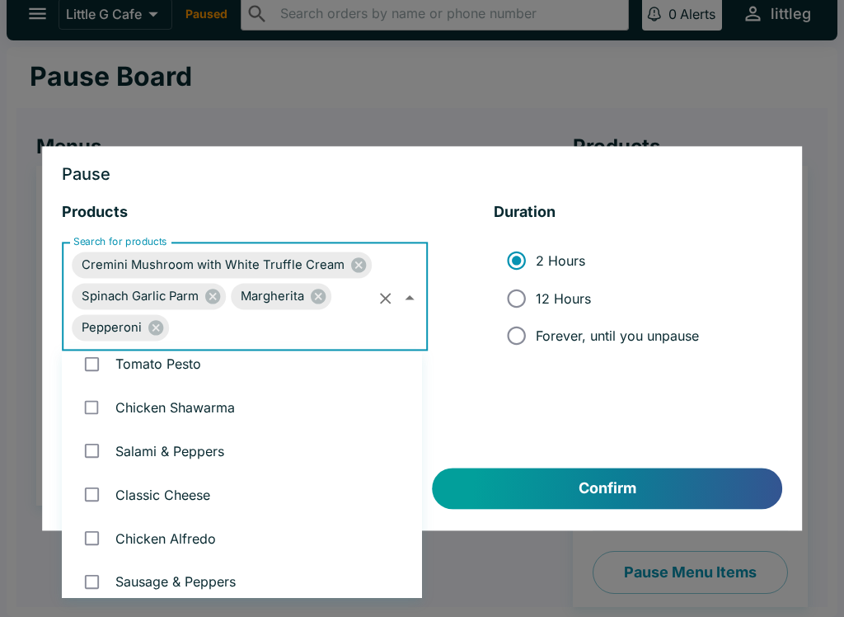
scroll to position [365, 0]
click at [94, 478] on input "checkbox" at bounding box center [92, 494] width 34 height 34
checkbox input "true"
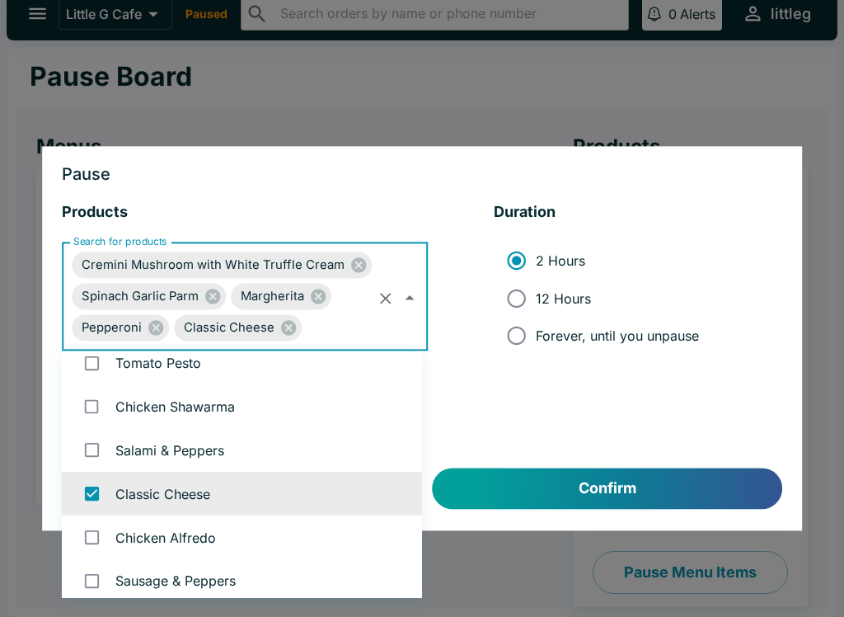
click at [95, 529] on input "checkbox" at bounding box center [92, 537] width 34 height 34
checkbox input "true"
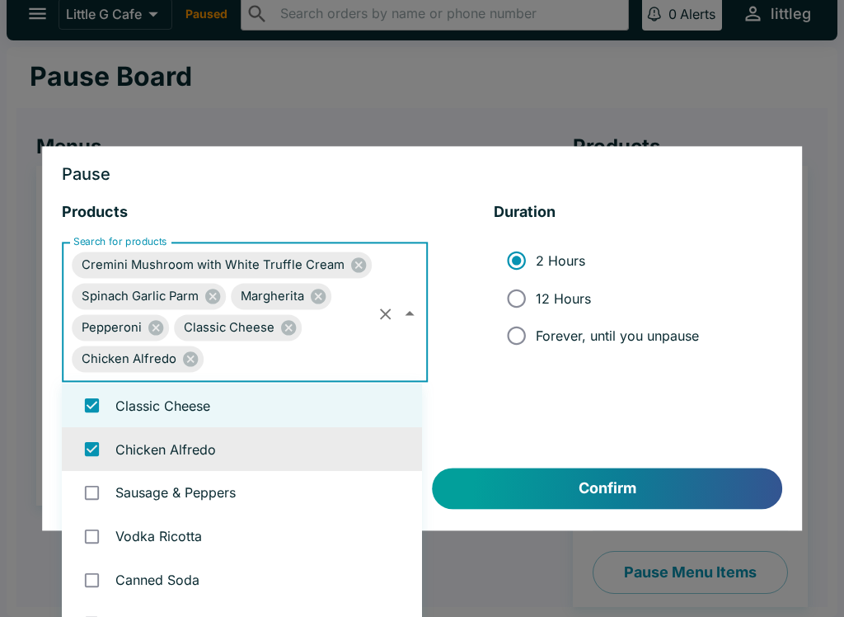
scroll to position [485, 0]
click at [92, 479] on input "checkbox" at bounding box center [92, 493] width 34 height 34
checkbox input "true"
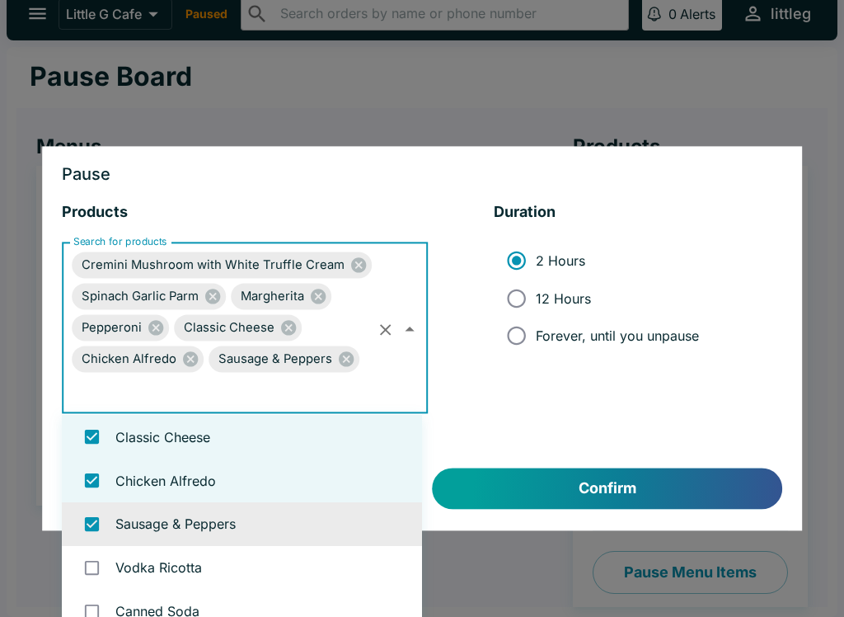
click at [93, 555] on input "checkbox" at bounding box center [92, 568] width 34 height 34
checkbox input "true"
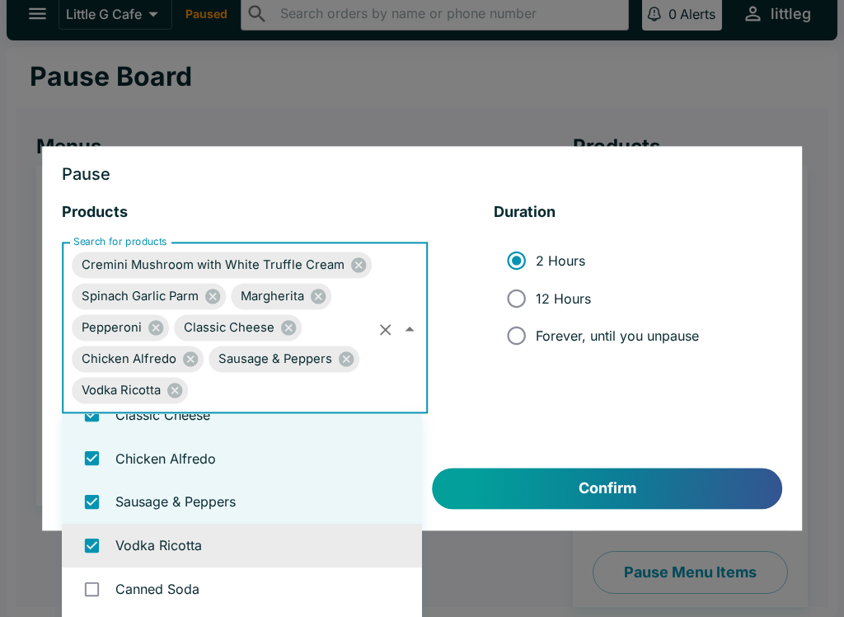
scroll to position [507, 0]
click at [631, 332] on span "Forever, until you unpause" at bounding box center [617, 335] width 163 height 16
click at [535, 332] on input "Forever, until you unpause" at bounding box center [516, 335] width 37 height 37
radio input "true"
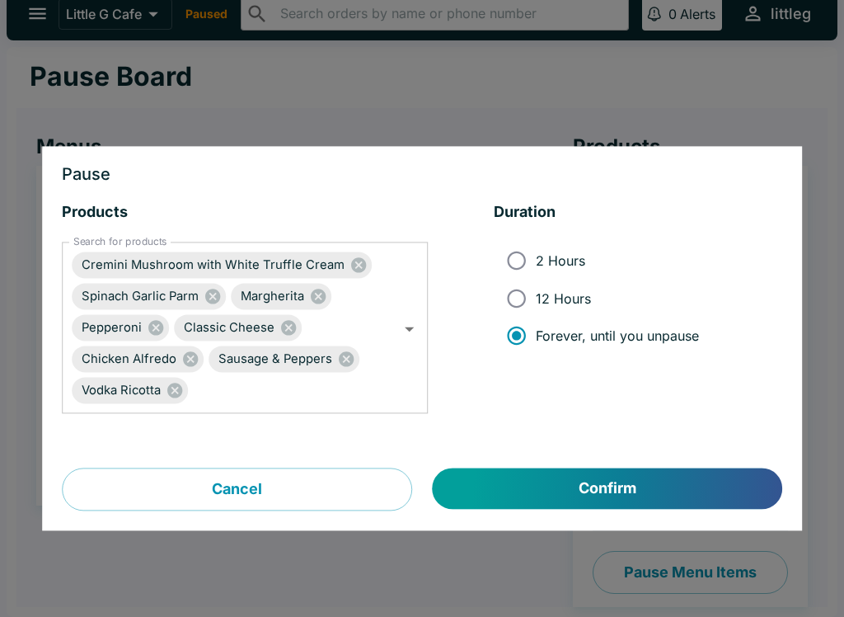
click at [619, 478] on button "Confirm" at bounding box center [608, 488] width 350 height 41
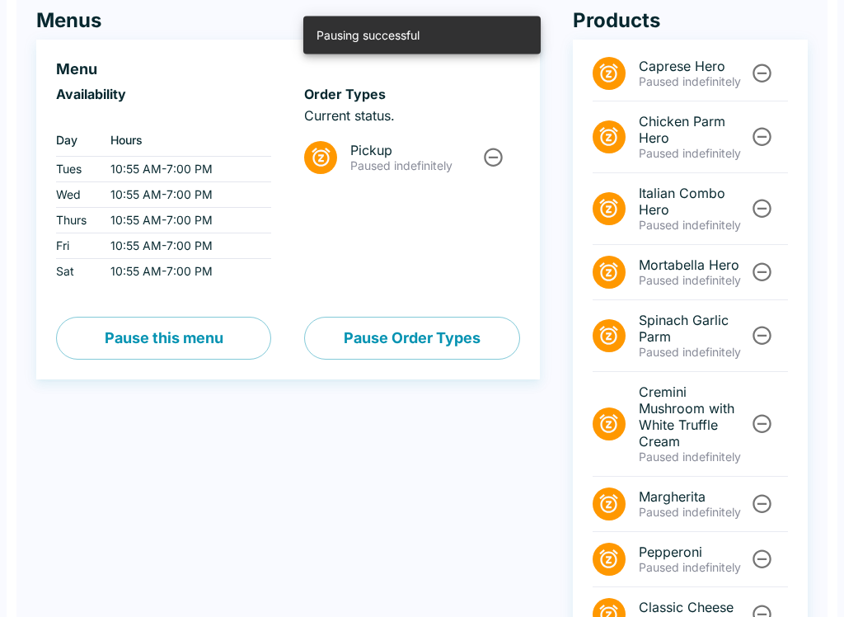
scroll to position [140, 0]
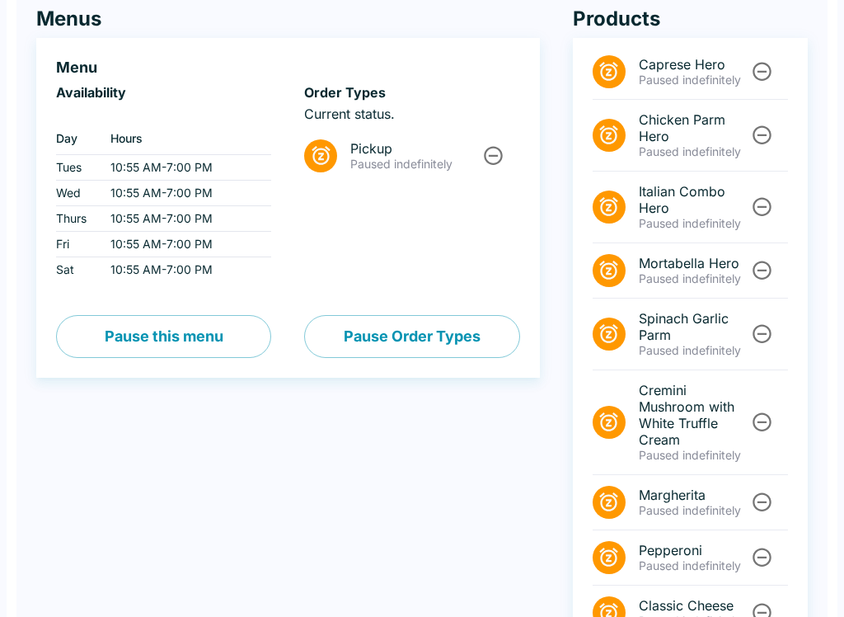
click at [491, 152] on icon "Unpause" at bounding box center [493, 155] width 22 height 22
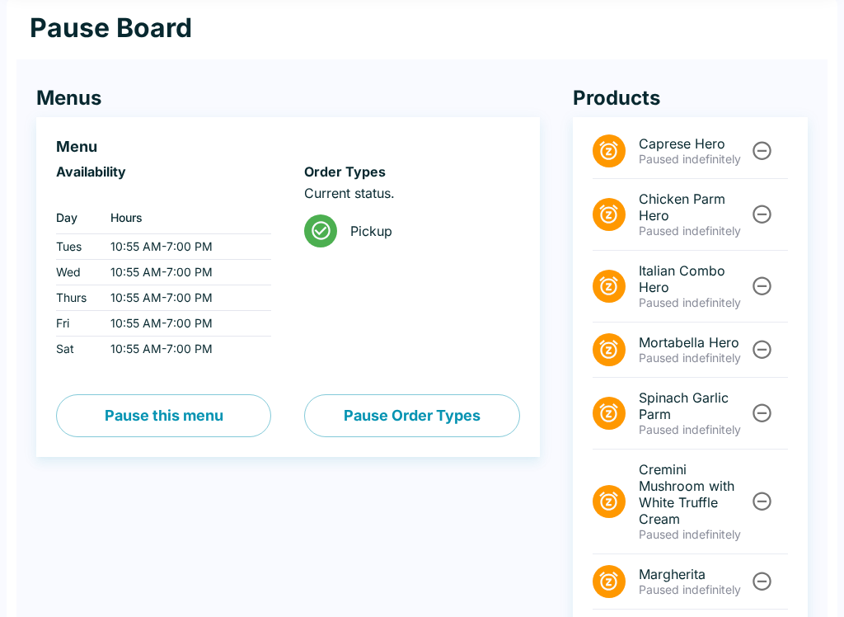
scroll to position [55, 0]
